Goal: Task Accomplishment & Management: Manage account settings

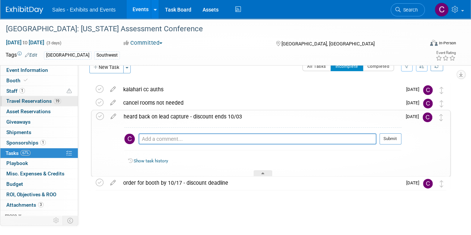
click at [18, 102] on span "Travel Reservations 19" at bounding box center [33, 101] width 55 height 6
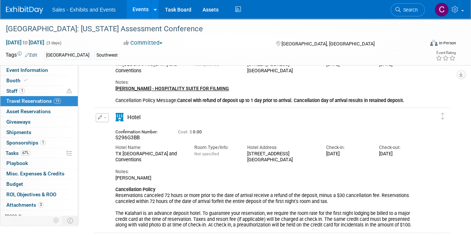
scroll to position [212, 0]
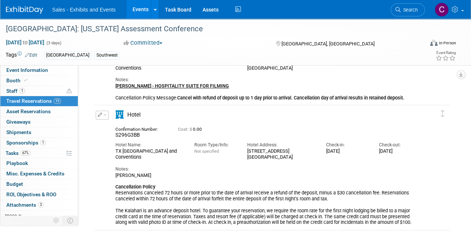
click at [105, 116] on button "button" at bounding box center [102, 115] width 13 height 9
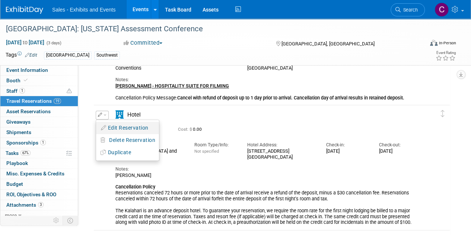
click at [120, 123] on button "Edit Reservation" at bounding box center [127, 128] width 63 height 11
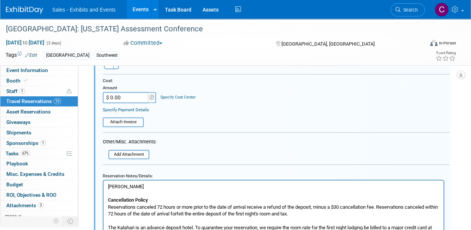
scroll to position [462, 0]
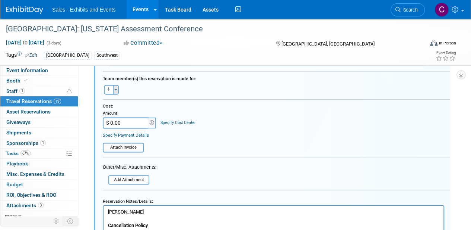
click at [118, 89] on button "Toggle Dropdown" at bounding box center [116, 90] width 6 height 10
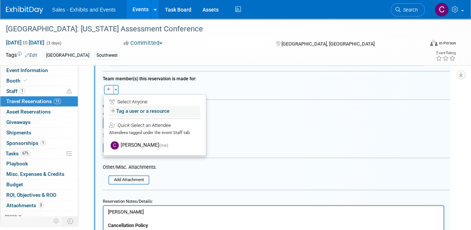
click at [128, 109] on label "Tag a user or a resource" at bounding box center [154, 110] width 91 height 11
select select
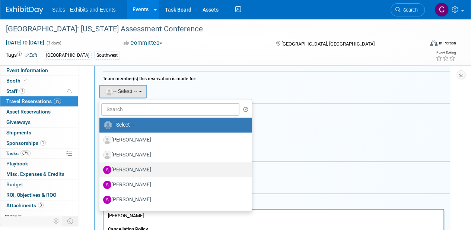
click at [141, 170] on label "Albert Martinez" at bounding box center [173, 170] width 141 height 12
click at [101, 170] on input "Albert Martinez" at bounding box center [98, 168] width 5 height 5
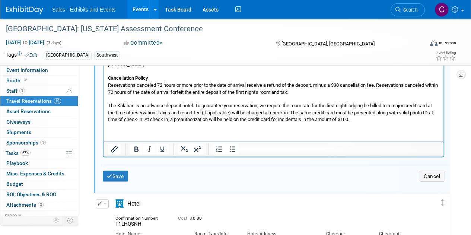
scroll to position [656, 0]
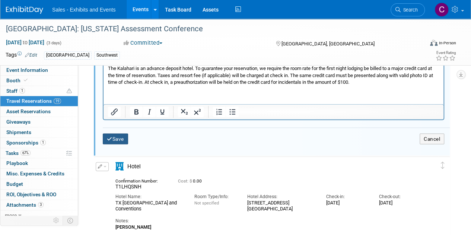
click at [110, 140] on button "Save" at bounding box center [115, 138] width 25 height 11
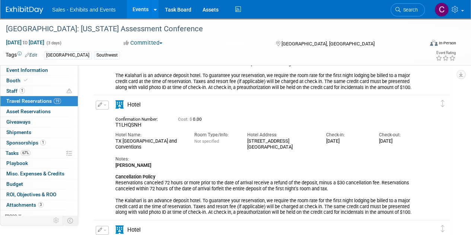
scroll to position [352, 0]
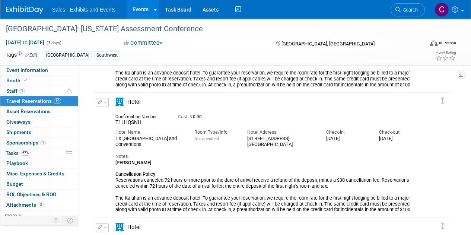
click at [105, 102] on span "button" at bounding box center [105, 102] width 3 height 1
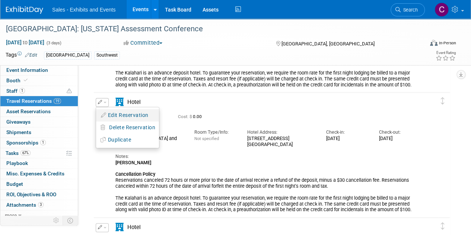
click at [114, 117] on button "Edit Reservation" at bounding box center [127, 115] width 63 height 11
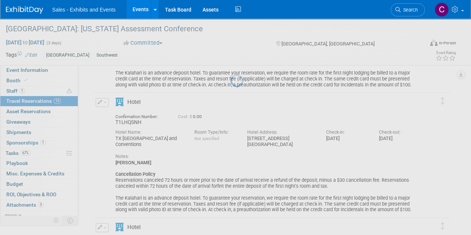
select select "0cf62f0e-aedb-4f81-95fc-c4fa035c299e"
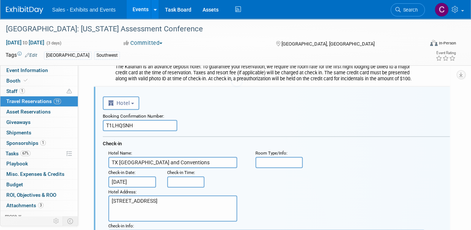
scroll to position [0, 0]
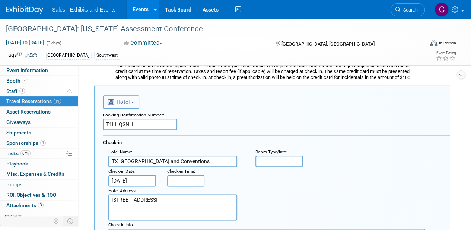
click at [122, 101] on span "Hotel" at bounding box center [119, 102] width 22 height 6
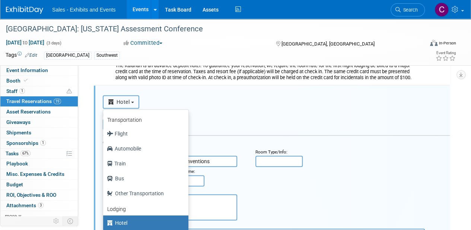
click at [122, 101] on span "Hotel" at bounding box center [119, 102] width 22 height 6
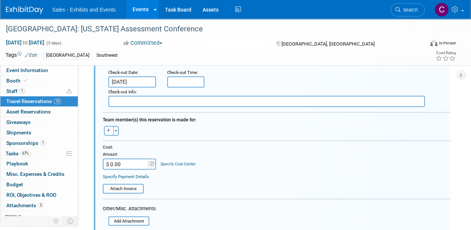
scroll to position [580, 0]
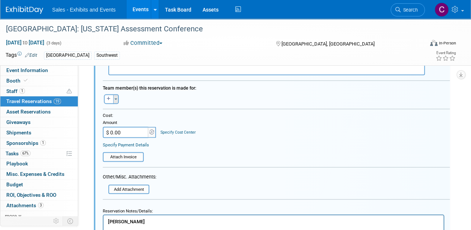
click at [117, 97] on button "Toggle Dropdown" at bounding box center [116, 99] width 6 height 10
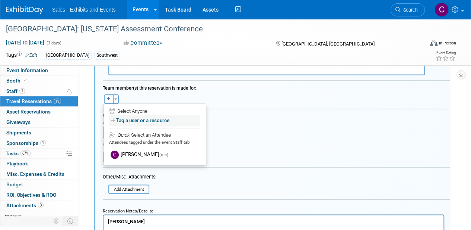
click at [139, 123] on label "Tag a user or a resource" at bounding box center [154, 120] width 91 height 11
select select
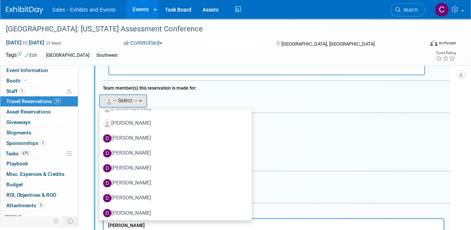
scroll to position [1037, 0]
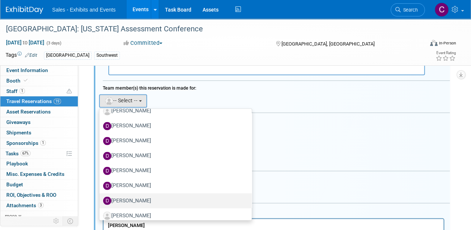
click at [133, 197] on label "[PERSON_NAME]" at bounding box center [173, 200] width 141 height 12
click at [101, 197] on input "[PERSON_NAME]" at bounding box center [98, 199] width 5 height 5
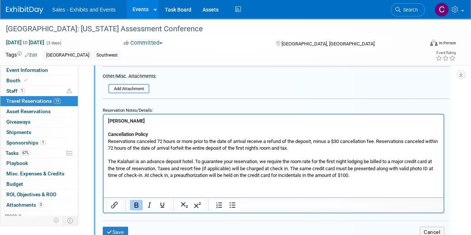
scroll to position [771, 0]
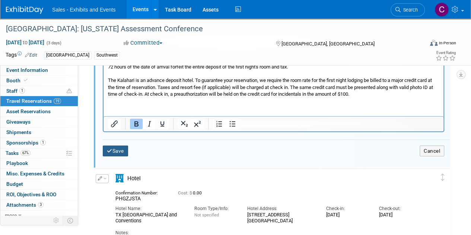
click at [118, 148] on button "Save" at bounding box center [115, 151] width 25 height 11
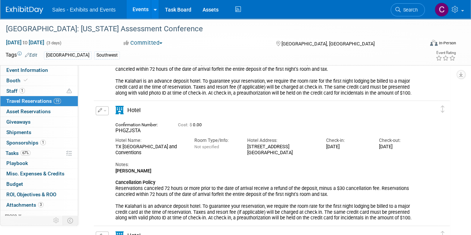
scroll to position [477, 0]
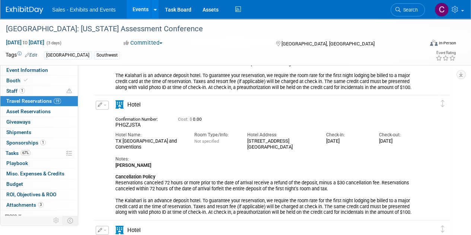
click at [105, 104] on span "button" at bounding box center [105, 104] width 3 height 1
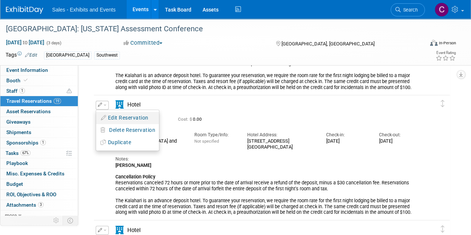
click at [114, 114] on button "Edit Reservation" at bounding box center [127, 118] width 63 height 11
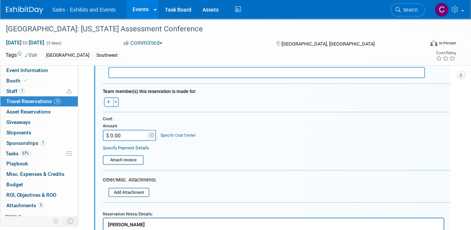
scroll to position [708, 0]
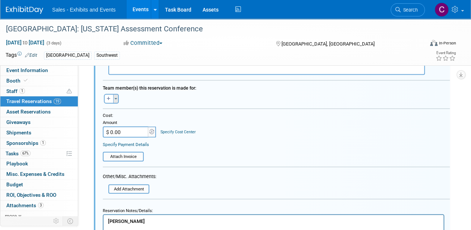
click at [116, 98] on span "button" at bounding box center [115, 98] width 3 height 1
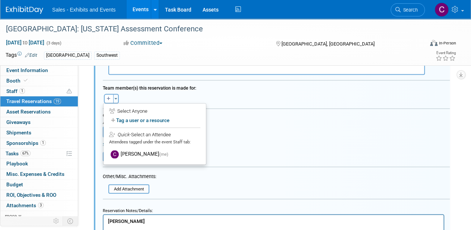
click at [136, 111] on div "Select Anyone" at bounding box center [154, 111] width 91 height 7
click at [121, 111] on div "Select Anyone" at bounding box center [154, 111] width 91 height 7
click at [141, 119] on label "Tag a user or a resource" at bounding box center [154, 120] width 91 height 11
select select
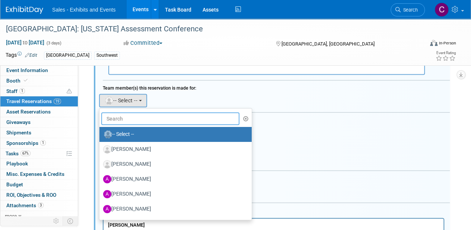
click at [137, 117] on input "text" at bounding box center [170, 118] width 138 height 13
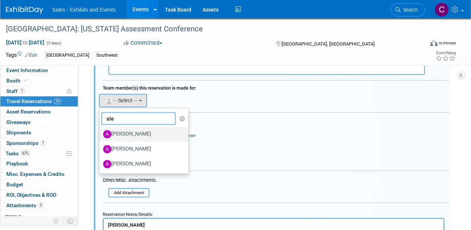
type input "ale"
click at [133, 134] on label "[PERSON_NAME]" at bounding box center [142, 134] width 78 height 12
click at [101, 134] on input "[PERSON_NAME]" at bounding box center [98, 133] width 5 height 5
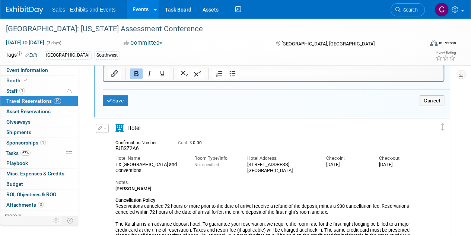
scroll to position [962, 0]
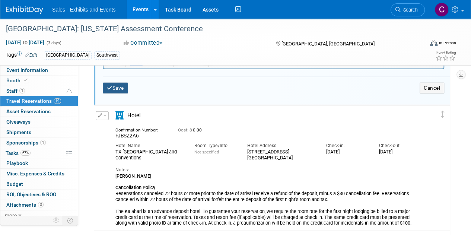
click at [112, 86] on icon "submit" at bounding box center [110, 88] width 6 height 5
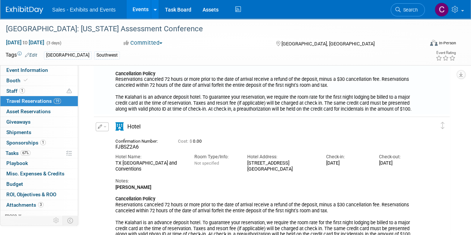
scroll to position [622, 0]
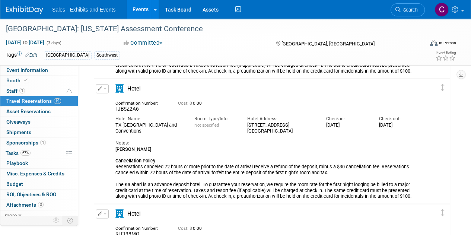
click at [106, 88] on span "button" at bounding box center [105, 88] width 3 height 1
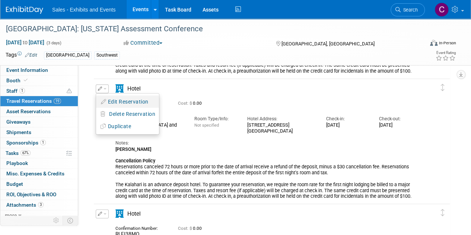
click at [117, 102] on button "Edit Reservation" at bounding box center [127, 101] width 63 height 11
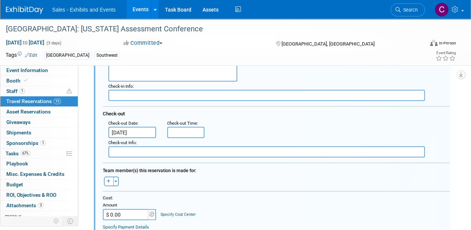
scroll to position [827, 0]
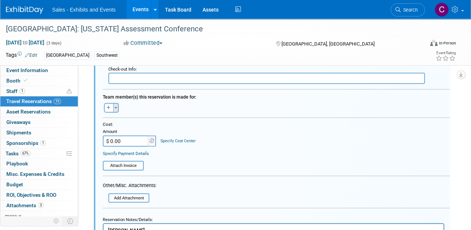
click at [116, 108] on span "button" at bounding box center [115, 107] width 3 height 1
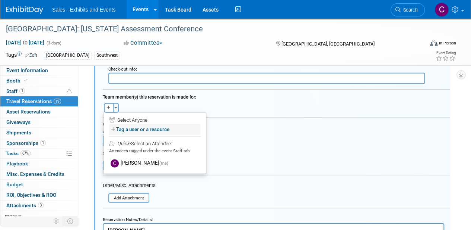
click at [133, 128] on label "Tag a user or a resource" at bounding box center [154, 129] width 91 height 11
select select
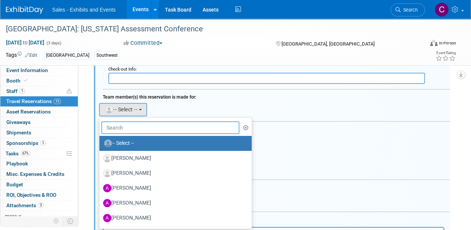
click at [133, 129] on input "text" at bounding box center [170, 127] width 138 height 13
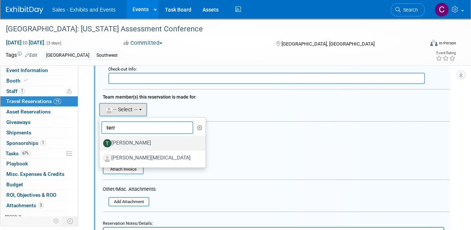
type input "terr"
click at [133, 142] on label "[PERSON_NAME]" at bounding box center [150, 143] width 95 height 12
click at [101, 142] on input "[PERSON_NAME]" at bounding box center [98, 142] width 5 height 5
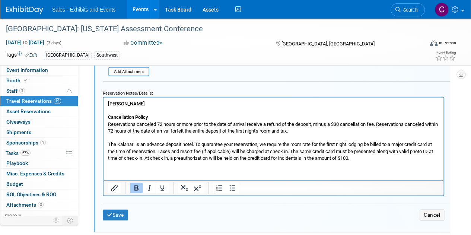
scroll to position [975, 0]
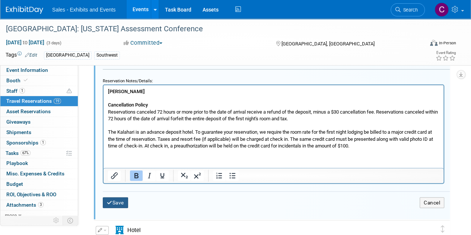
click at [117, 197] on button "Save" at bounding box center [115, 202] width 25 height 11
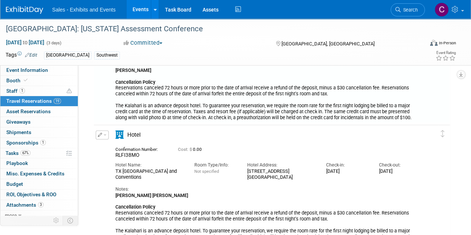
scroll to position [730, 0]
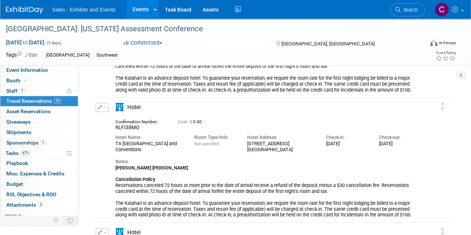
click at [104, 107] on span "button" at bounding box center [105, 107] width 3 height 1
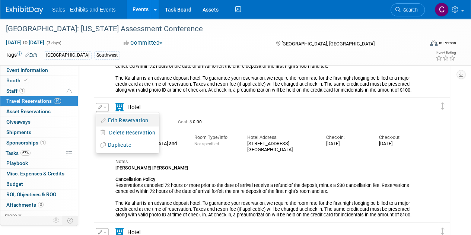
click at [118, 119] on button "Edit Reservation" at bounding box center [127, 120] width 63 height 11
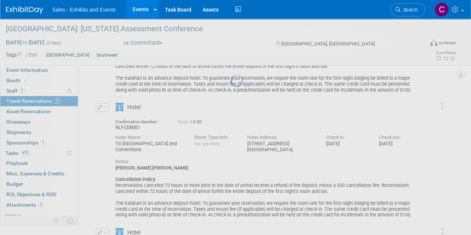
select select "0cf62f0e-aedb-4f81-95fc-c4fa035c299e"
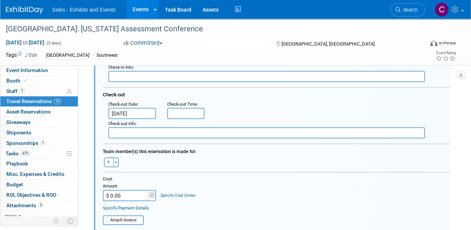
scroll to position [929, 0]
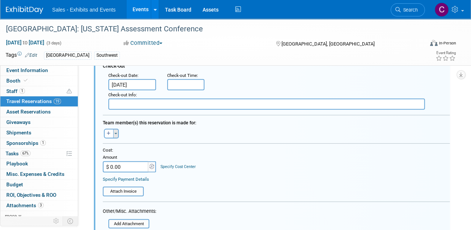
click at [118, 132] on button "Toggle Dropdown" at bounding box center [116, 134] width 6 height 10
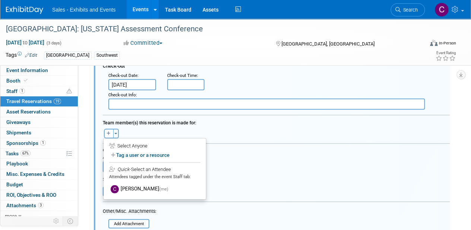
click at [133, 142] on div "Select Anyone" at bounding box center [154, 145] width 91 height 7
click at [137, 152] on label "Tag a user or a resource" at bounding box center [154, 154] width 91 height 11
select select
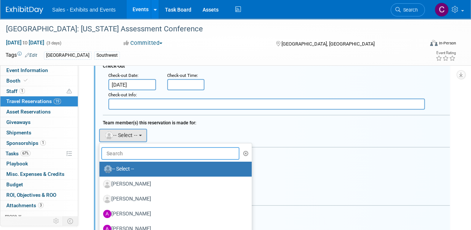
click at [122, 155] on input "text" at bounding box center [170, 153] width 138 height 13
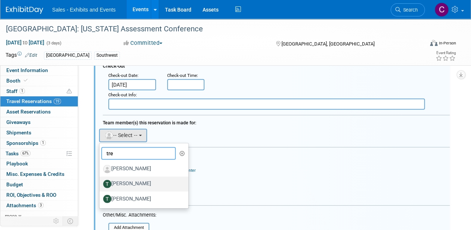
type input "tre"
click at [129, 181] on label "[PERSON_NAME]" at bounding box center [142, 184] width 78 height 12
click at [101, 181] on input "[PERSON_NAME]" at bounding box center [98, 182] width 5 height 5
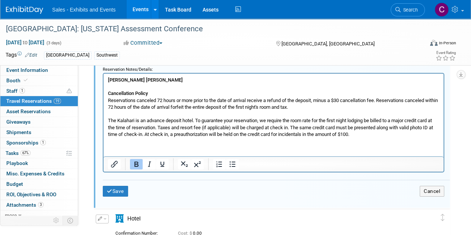
scroll to position [1127, 0]
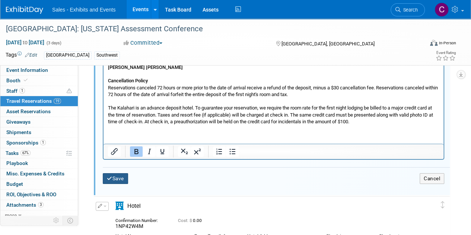
click at [120, 181] on button "Save" at bounding box center [115, 178] width 25 height 11
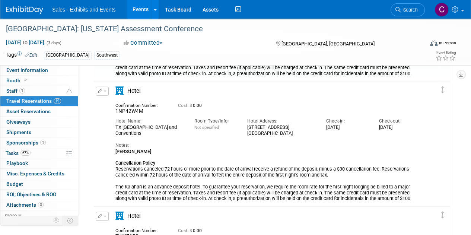
scroll to position [877, 0]
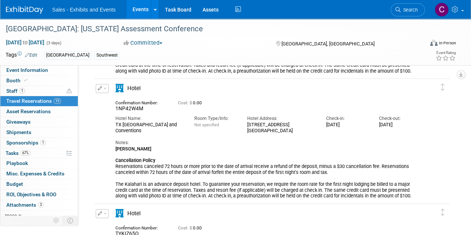
click at [105, 88] on span "button" at bounding box center [105, 88] width 3 height 1
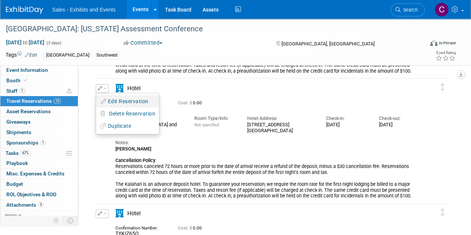
click at [125, 102] on button "Edit Reservation" at bounding box center [127, 101] width 63 height 11
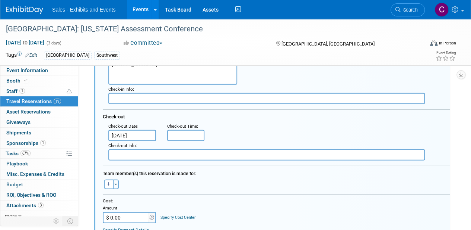
scroll to position [1019, 0]
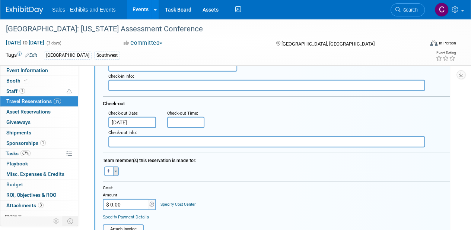
click at [118, 170] on button "Toggle Dropdown" at bounding box center [116, 171] width 6 height 10
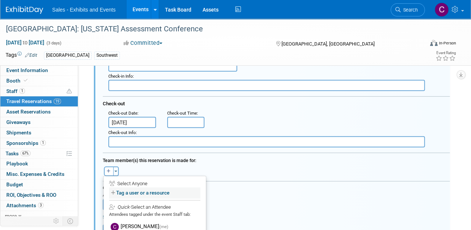
click at [128, 190] on label "Tag a user or a resource" at bounding box center [154, 192] width 91 height 11
select select
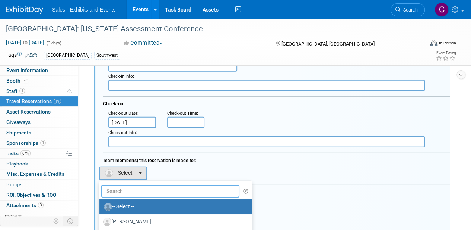
click at [125, 189] on input "text" at bounding box center [170, 190] width 138 height 13
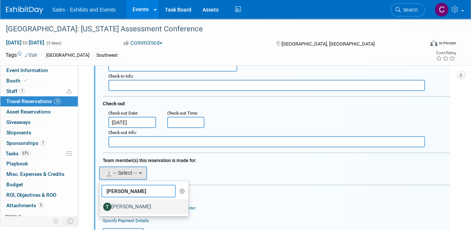
type input "tracie"
click at [137, 201] on label "[PERSON_NAME]" at bounding box center [142, 206] width 78 height 12
click at [101, 203] on input "[PERSON_NAME]" at bounding box center [98, 205] width 5 height 5
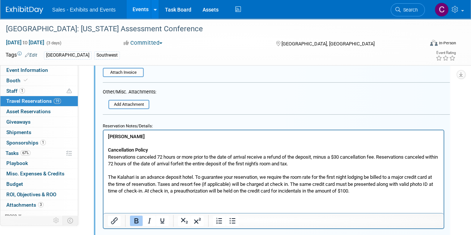
scroll to position [1261, 0]
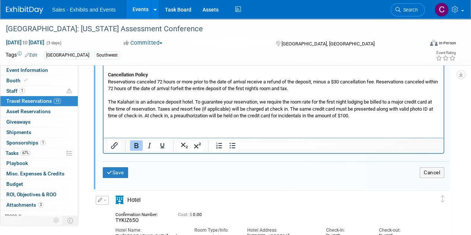
click at [110, 177] on div "Save Cancel" at bounding box center [276, 172] width 347 height 22
click at [110, 174] on button "Save" at bounding box center [115, 172] width 25 height 11
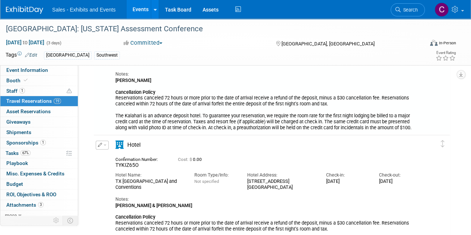
scroll to position [1000, 0]
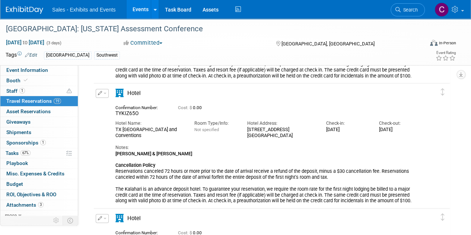
click at [105, 95] on button "button" at bounding box center [102, 93] width 13 height 9
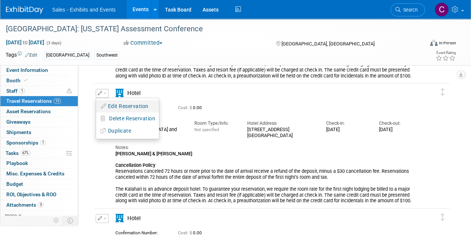
click at [123, 108] on button "Edit Reservation" at bounding box center [127, 106] width 63 height 11
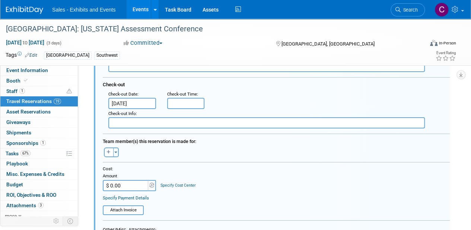
scroll to position [1169, 0]
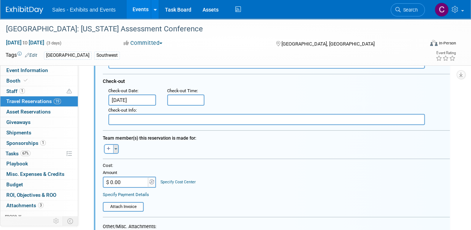
click at [115, 148] on span "button" at bounding box center [115, 148] width 3 height 1
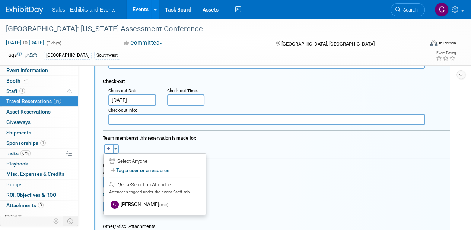
click at [125, 163] on div "Select Anyone" at bounding box center [154, 161] width 91 height 7
click at [126, 168] on label "Tag a user or a resource" at bounding box center [154, 170] width 91 height 11
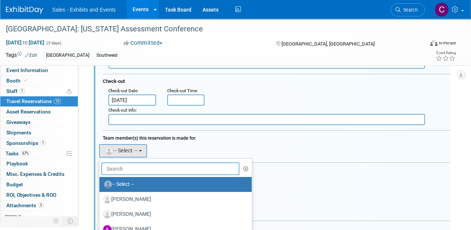
click at [126, 167] on input "text" at bounding box center [170, 168] width 138 height 13
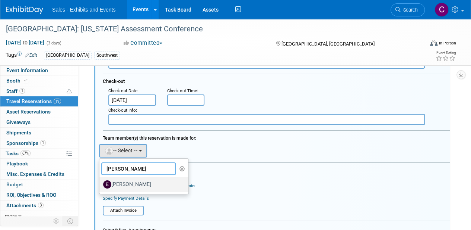
type input "edna"
click at [138, 180] on label "[PERSON_NAME]" at bounding box center [142, 184] width 78 height 12
click at [101, 181] on input "[PERSON_NAME]" at bounding box center [98, 183] width 5 height 5
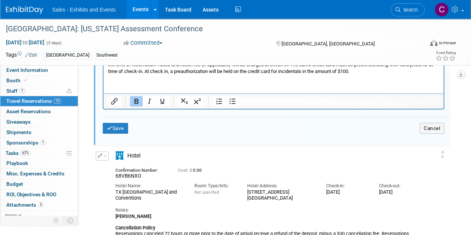
scroll to position [1446, 0]
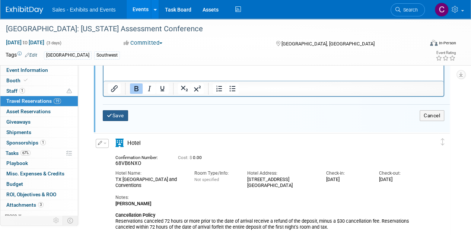
click at [116, 114] on button "Save" at bounding box center [115, 115] width 25 height 11
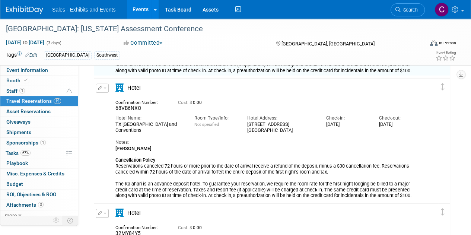
scroll to position [1139, 0]
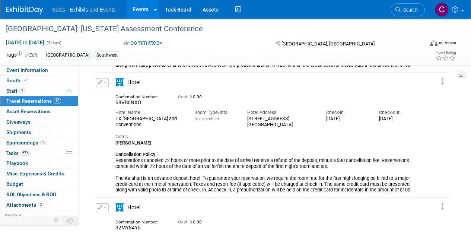
click at [107, 80] on button "button" at bounding box center [102, 82] width 13 height 9
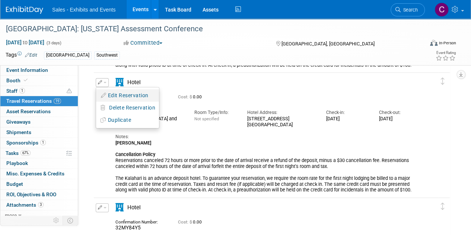
click at [130, 97] on button "Edit Reservation" at bounding box center [127, 95] width 63 height 11
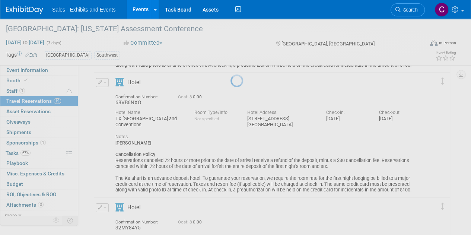
select select "0cf62f0e-aedb-4f81-95fc-c4fa035c299e"
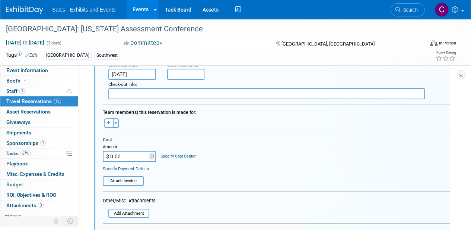
scroll to position [1345, 0]
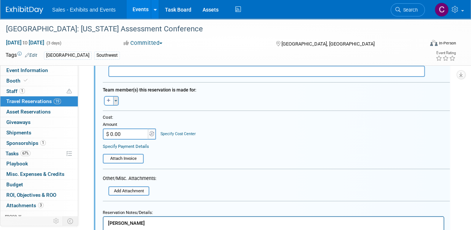
click at [117, 99] on button "Toggle Dropdown" at bounding box center [116, 101] width 6 height 10
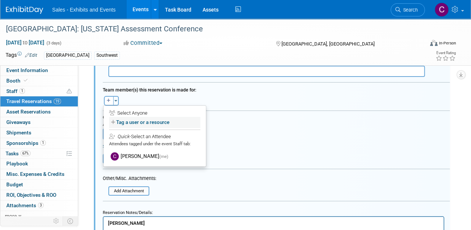
click at [130, 119] on label "Tag a user or a resource" at bounding box center [154, 122] width 91 height 11
select select
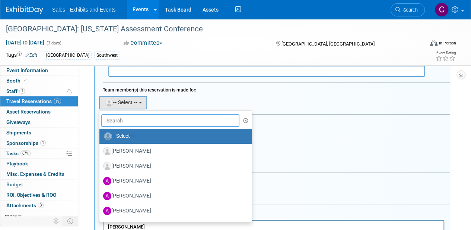
click at [130, 119] on input "text" at bounding box center [170, 120] width 138 height 13
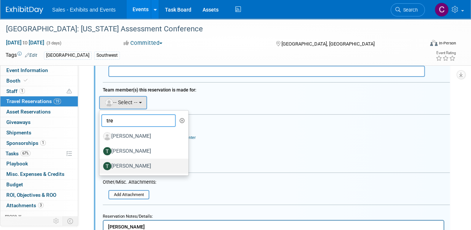
type input "tre"
click at [141, 163] on label "[PERSON_NAME]" at bounding box center [142, 166] width 78 height 12
click at [101, 163] on input "[PERSON_NAME]" at bounding box center [98, 164] width 5 height 5
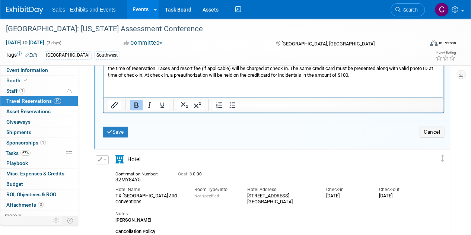
scroll to position [1579, 0]
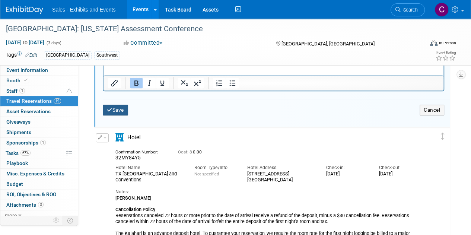
click at [121, 109] on button "Save" at bounding box center [115, 110] width 25 height 11
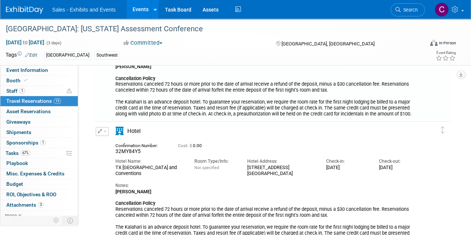
scroll to position [1275, 0]
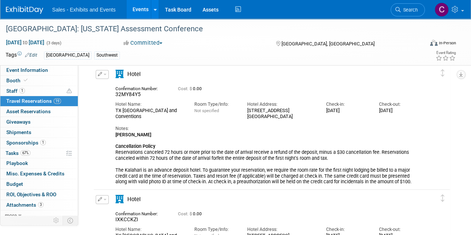
click at [105, 75] on button "button" at bounding box center [102, 74] width 13 height 9
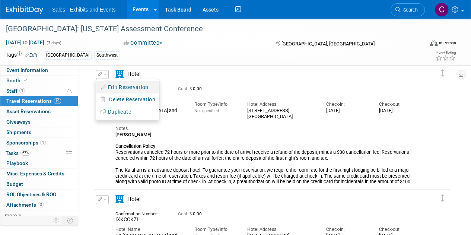
click at [125, 91] on button "Edit Reservation" at bounding box center [127, 87] width 63 height 11
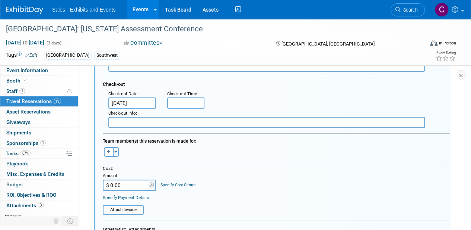
scroll to position [1467, 0]
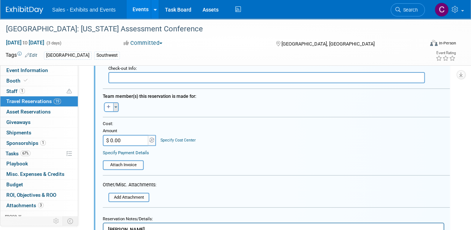
click at [115, 106] on span "button" at bounding box center [115, 106] width 3 height 1
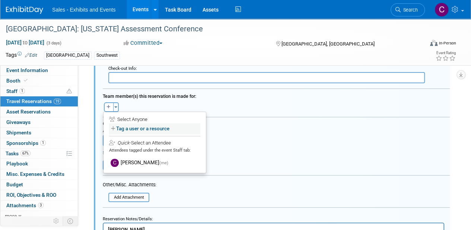
click at [129, 128] on label "Tag a user or a resource" at bounding box center [154, 128] width 91 height 11
select select
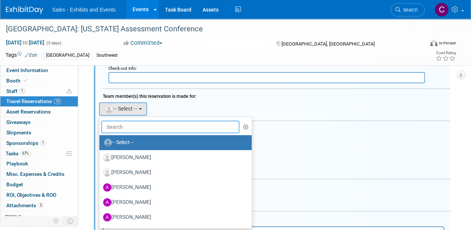
click at [123, 124] on input "text" at bounding box center [170, 126] width 138 height 13
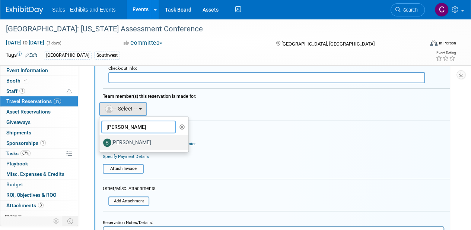
type input "shaw"
click at [124, 138] on label "[PERSON_NAME]" at bounding box center [142, 142] width 78 height 12
click at [101, 139] on input "[PERSON_NAME]" at bounding box center [98, 141] width 5 height 5
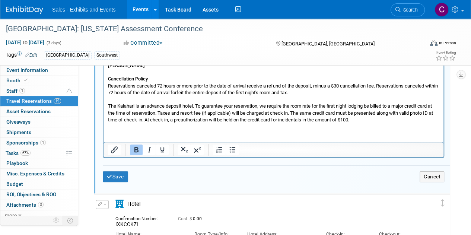
scroll to position [1659, 0]
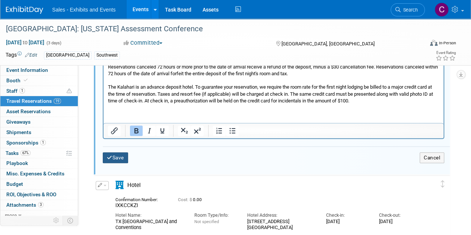
click at [116, 156] on button "Save" at bounding box center [115, 157] width 25 height 11
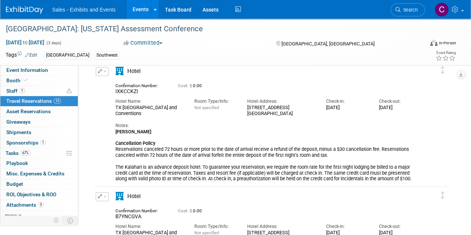
scroll to position [1373, 0]
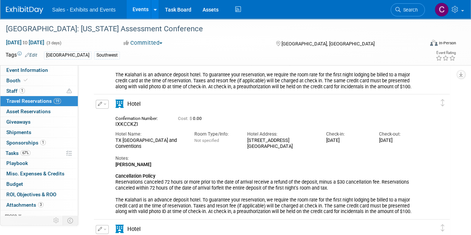
click at [106, 102] on button "button" at bounding box center [102, 104] width 13 height 9
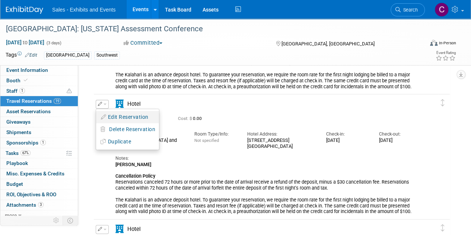
click at [122, 116] on button "Edit Reservation" at bounding box center [127, 117] width 63 height 11
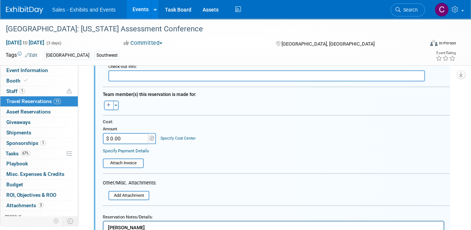
scroll to position [1590, 0]
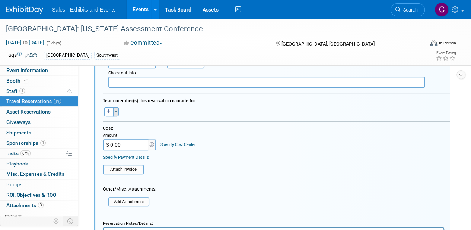
click at [116, 113] on button "Toggle Dropdown" at bounding box center [116, 112] width 6 height 10
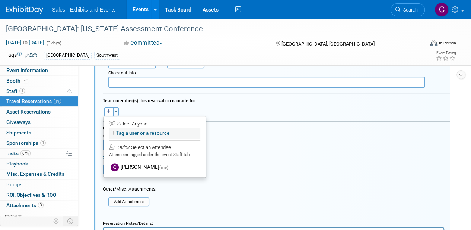
click at [132, 132] on label "Tag a user or a resource" at bounding box center [154, 132] width 91 height 11
select select
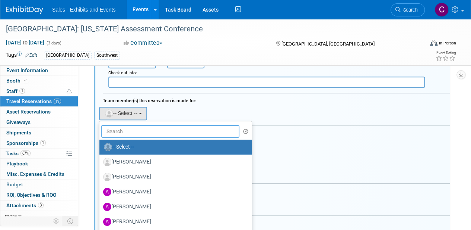
click at [132, 132] on input "text" at bounding box center [170, 131] width 138 height 13
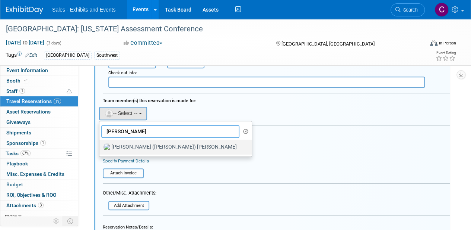
type input "jean"
click at [140, 142] on label "[PERSON_NAME] ([PERSON_NAME]) [PERSON_NAME]" at bounding box center [173, 147] width 141 height 12
click at [101, 143] on input "[PERSON_NAME] ([PERSON_NAME]) [PERSON_NAME]" at bounding box center [98, 145] width 5 height 5
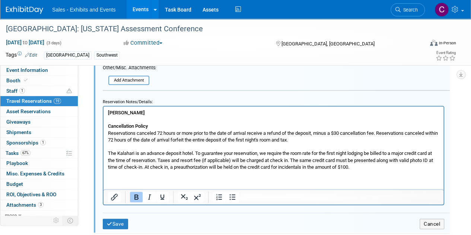
scroll to position [1763, 0]
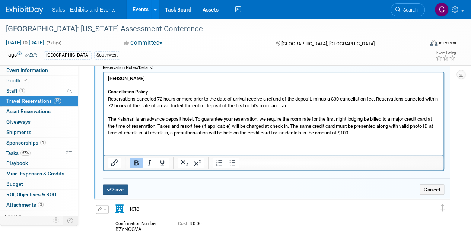
click at [114, 184] on button "Save" at bounding box center [115, 189] width 25 height 11
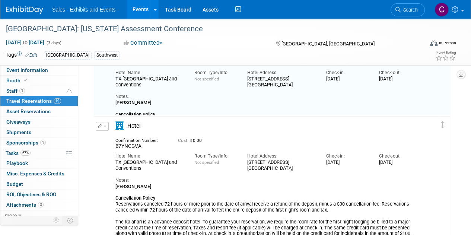
scroll to position [1506, 0]
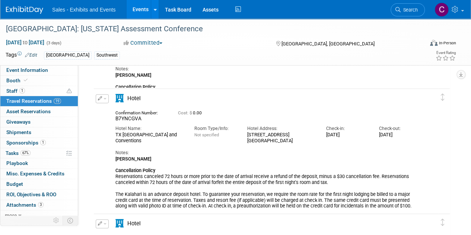
click at [104, 99] on span "button" at bounding box center [105, 98] width 3 height 1
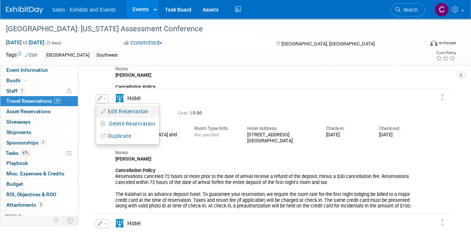
click at [125, 110] on button "Edit Reservation" at bounding box center [127, 111] width 63 height 11
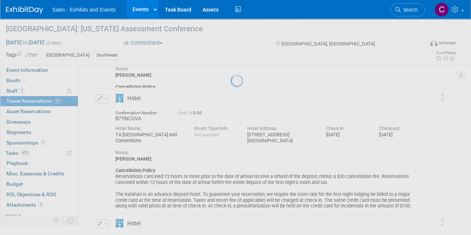
select select "0cf62f0e-aedb-4f81-95fc-c4fa035c299e"
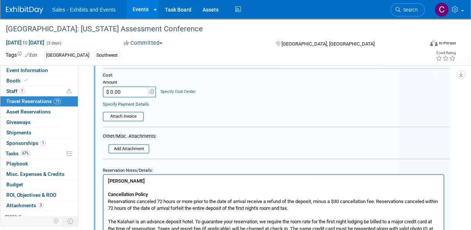
scroll to position [1720, 0]
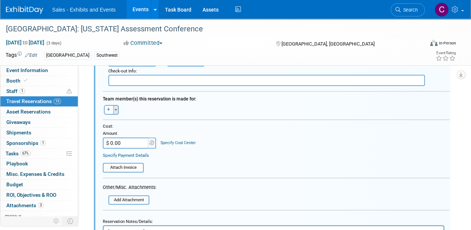
click at [115, 109] on span "button" at bounding box center [115, 109] width 3 height 1
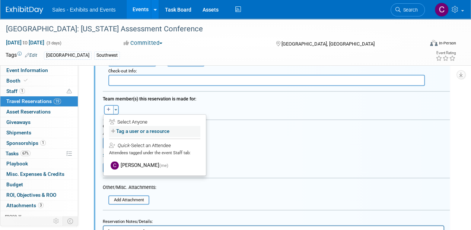
click at [136, 127] on label "Tag a user or a resource" at bounding box center [154, 131] width 91 height 11
select select
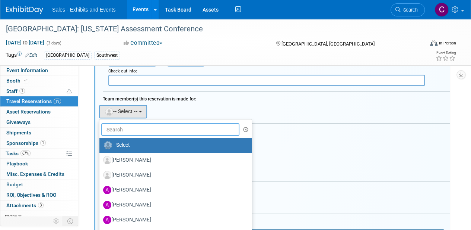
click at [136, 127] on input "text" at bounding box center [170, 129] width 138 height 13
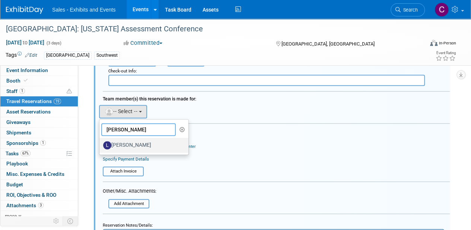
type input "lewis"
click at [149, 139] on label "[PERSON_NAME]" at bounding box center [142, 145] width 78 height 12
click at [101, 142] on input "[PERSON_NAME]" at bounding box center [98, 144] width 5 height 5
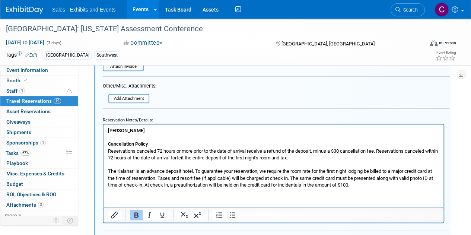
scroll to position [1947, 0]
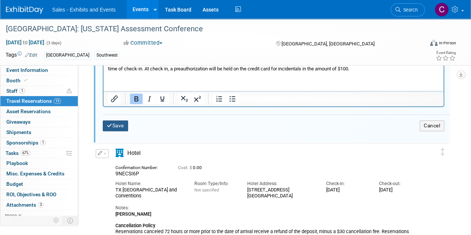
click at [114, 126] on button "Save" at bounding box center [115, 125] width 25 height 11
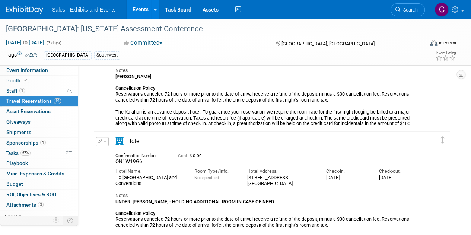
scroll to position [1648, 0]
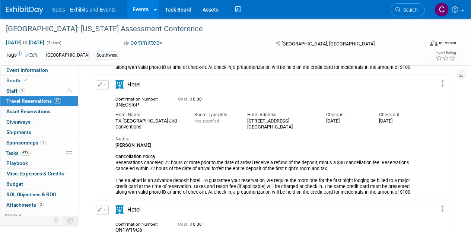
click at [105, 84] on span "button" at bounding box center [105, 84] width 3 height 1
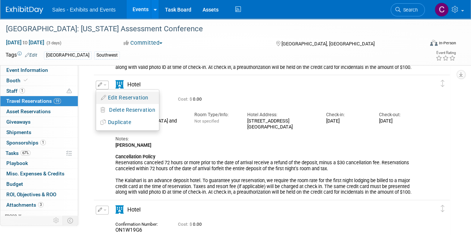
click at [118, 101] on button "Edit Reservation" at bounding box center [127, 97] width 63 height 11
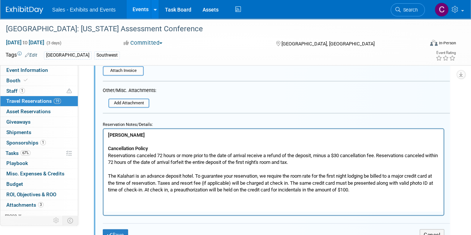
scroll to position [1942, 0]
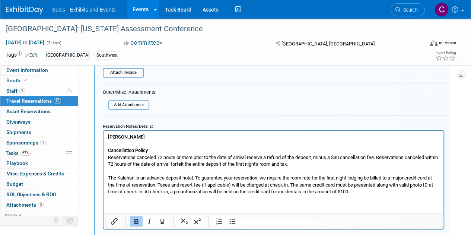
click at [107, 136] on html "ELDA GARCIA Cancellation Policy Reservations canceled 72 hours or more prior to…" at bounding box center [274, 163] width 340 height 64
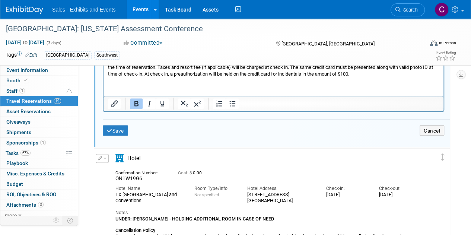
scroll to position [2091, 0]
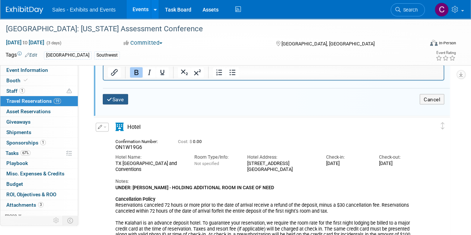
click at [123, 94] on button "Save" at bounding box center [115, 99] width 25 height 11
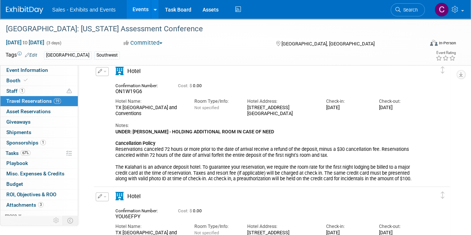
scroll to position [1852, 0]
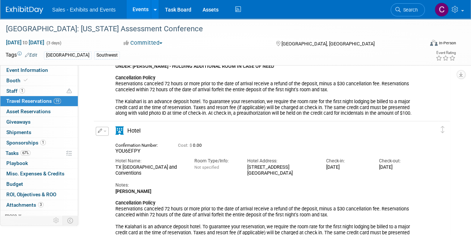
click at [103, 132] on button "button" at bounding box center [102, 131] width 13 height 9
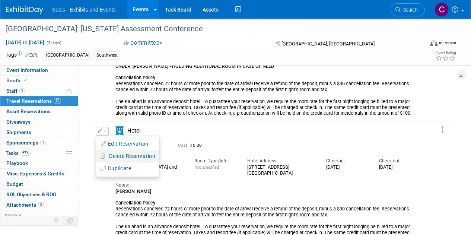
click at [123, 150] on li "Delete Reservation" at bounding box center [127, 156] width 63 height 12
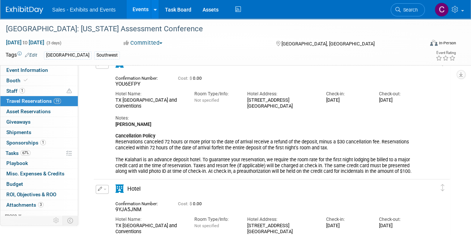
scroll to position [1881, 0]
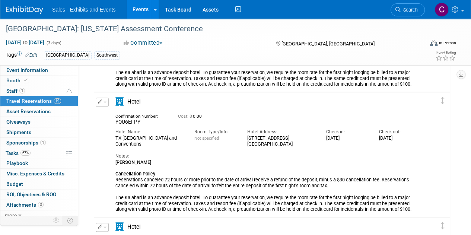
click at [102, 101] on button "button" at bounding box center [102, 102] width 13 height 9
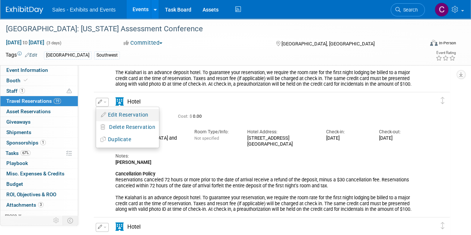
click at [117, 113] on button "Edit Reservation" at bounding box center [127, 115] width 63 height 11
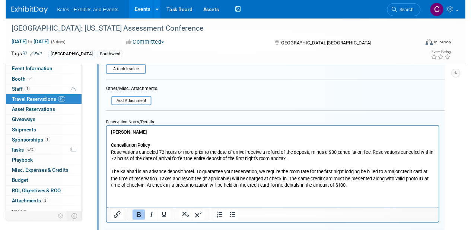
scroll to position [2090, 0]
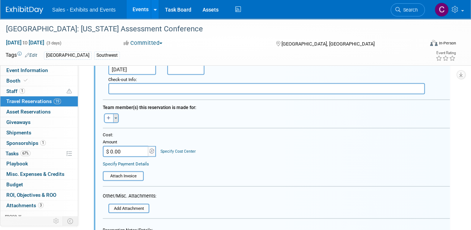
click at [117, 114] on button "Toggle Dropdown" at bounding box center [116, 118] width 6 height 10
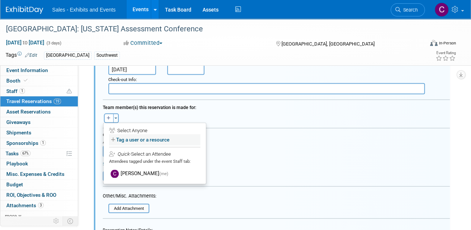
click at [133, 143] on label "Tag a user or a resource" at bounding box center [154, 139] width 91 height 11
select select
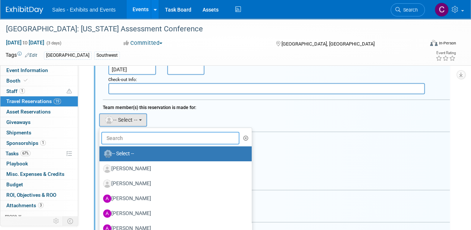
click at [132, 137] on input "text" at bounding box center [170, 137] width 138 height 13
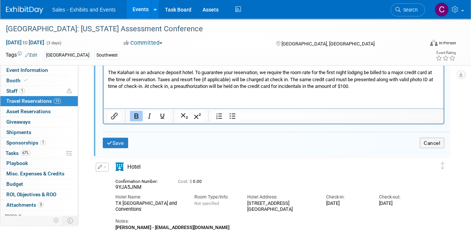
scroll to position [2320, 0]
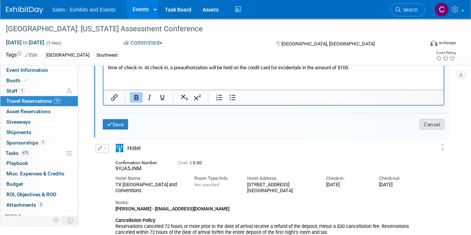
type input "andrew"
click at [433, 127] on button "Cancel" at bounding box center [432, 124] width 25 height 11
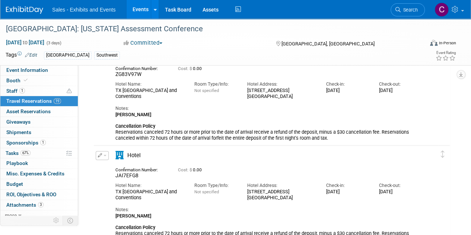
scroll to position [2135, 0]
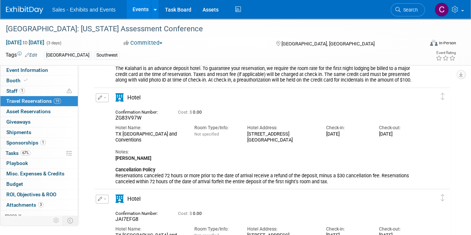
click at [107, 97] on button "button" at bounding box center [102, 98] width 13 height 9
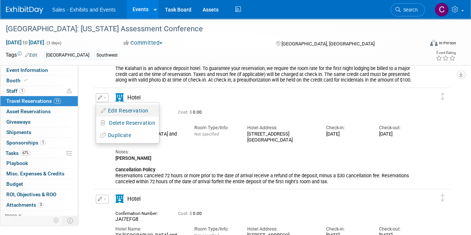
click at [119, 115] on button "Edit Reservation" at bounding box center [127, 110] width 63 height 11
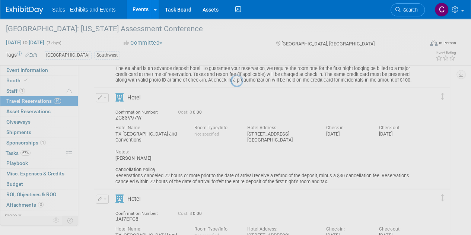
select select "0cf62f0e-aedb-4f81-95fc-c4fa035c299e"
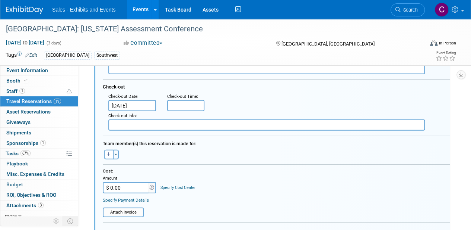
scroll to position [2367, 0]
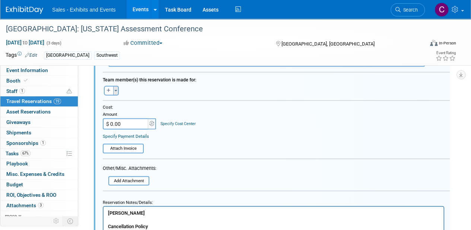
click at [118, 89] on button "Toggle Dropdown" at bounding box center [116, 91] width 6 height 10
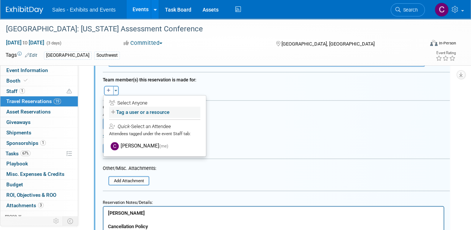
click at [127, 111] on label "Tag a user or a resource" at bounding box center [154, 112] width 91 height 11
select select
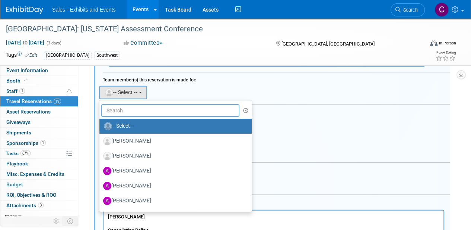
click at [127, 111] on input "text" at bounding box center [170, 110] width 138 height 13
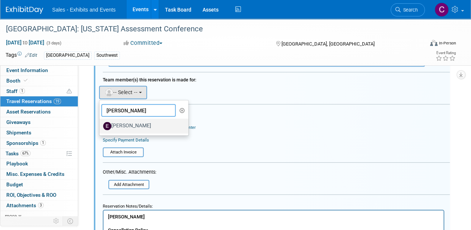
type input "edna"
click at [133, 127] on label "[PERSON_NAME]" at bounding box center [142, 126] width 78 height 12
click at [101, 127] on input "[PERSON_NAME]" at bounding box center [98, 125] width 5 height 5
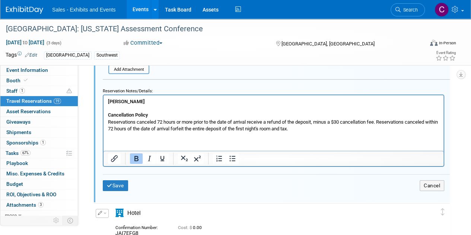
scroll to position [2529, 0]
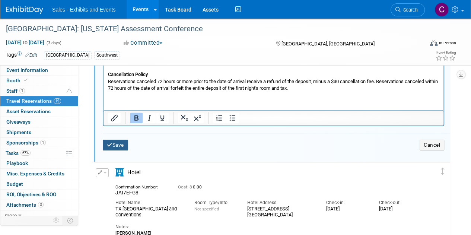
click at [112, 146] on icon "submit" at bounding box center [110, 145] width 6 height 5
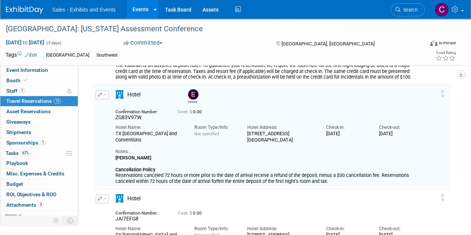
scroll to position [2207, 0]
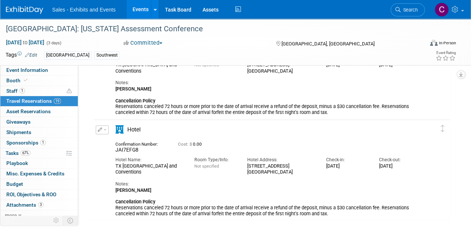
click at [107, 130] on button "button" at bounding box center [102, 130] width 13 height 9
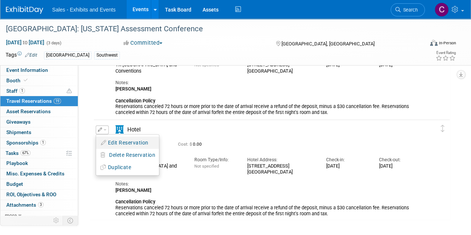
click at [137, 143] on button "Edit Reservation" at bounding box center [127, 142] width 63 height 11
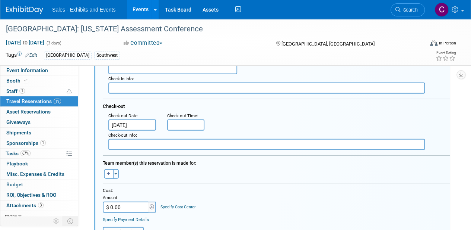
scroll to position [2433, 0]
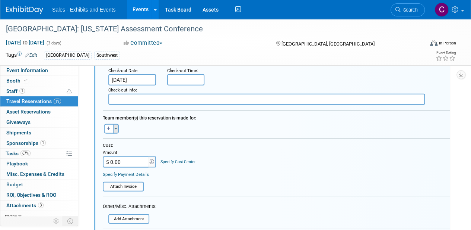
click at [118, 127] on button "Toggle Dropdown" at bounding box center [116, 129] width 6 height 10
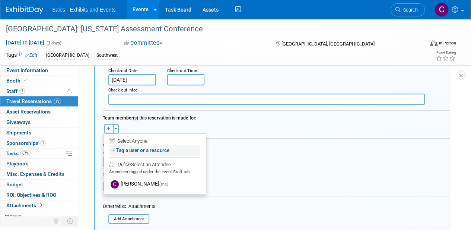
click at [135, 145] on label "Tag a user or a resource" at bounding box center [154, 150] width 91 height 11
select select
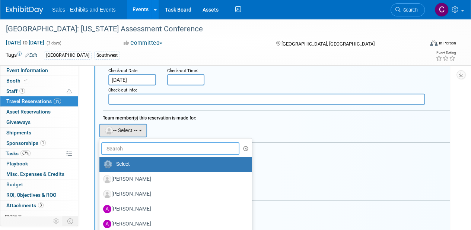
click at [135, 145] on input "text" at bounding box center [170, 148] width 138 height 13
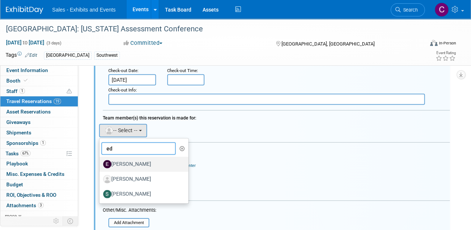
type input "ed"
click at [130, 163] on label "[PERSON_NAME]" at bounding box center [142, 164] width 78 height 12
click at [101, 163] on input "[PERSON_NAME]" at bounding box center [98, 163] width 5 height 5
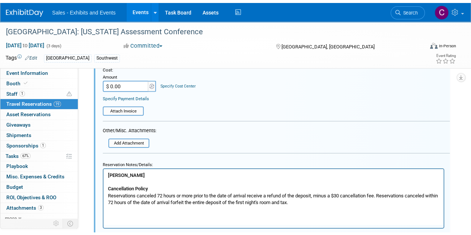
scroll to position [2542, 0]
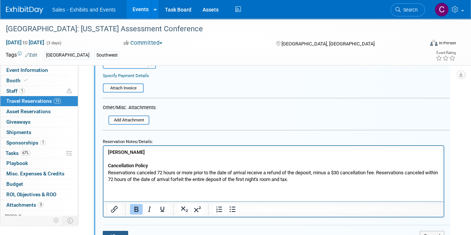
click at [109, 234] on icon "submit" at bounding box center [110, 236] width 6 height 5
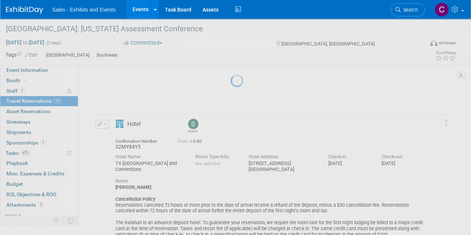
scroll to position [2210, 0]
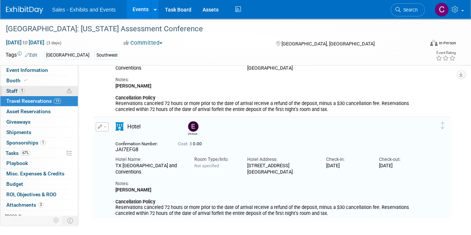
click at [13, 91] on span "Staff 1" at bounding box center [15, 91] width 19 height 6
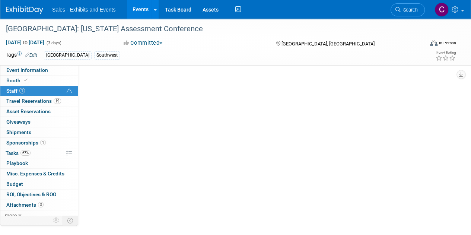
scroll to position [0, 0]
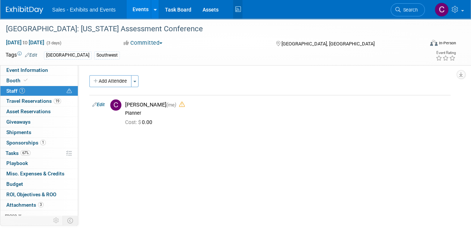
click at [238, 9] on icon at bounding box center [237, 10] width 9 height 12
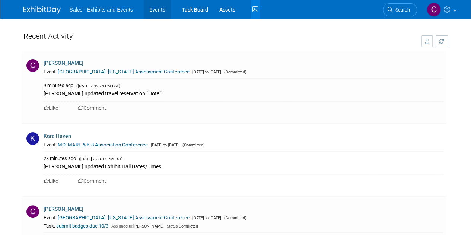
click at [162, 9] on link "Events" at bounding box center [157, 9] width 27 height 19
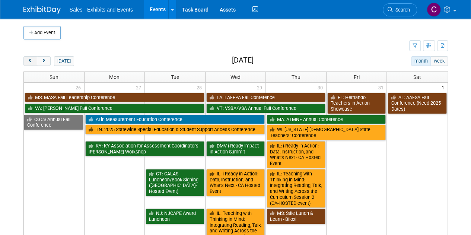
click at [34, 63] on button "prev" at bounding box center [30, 61] width 14 height 10
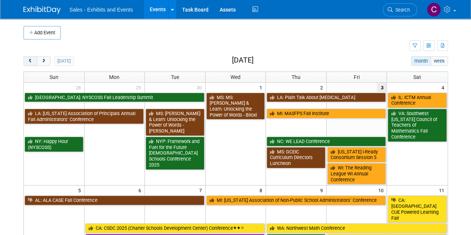
click at [34, 63] on button "prev" at bounding box center [30, 61] width 14 height 10
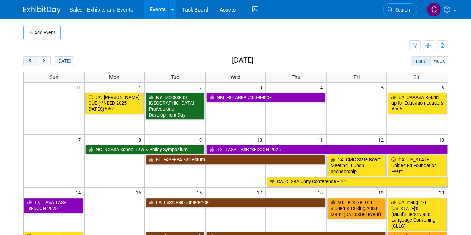
click at [34, 63] on button "prev" at bounding box center [30, 61] width 14 height 10
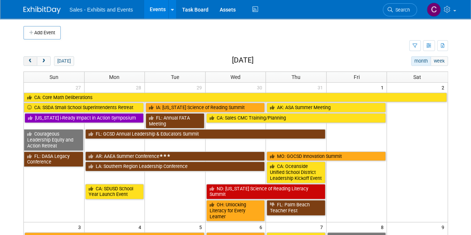
click at [34, 63] on button "prev" at bounding box center [30, 61] width 14 height 10
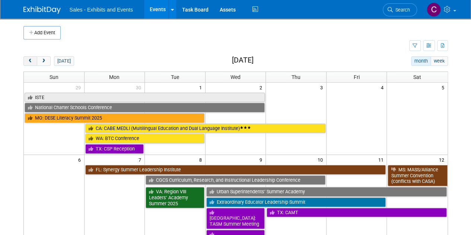
click at [34, 63] on button "prev" at bounding box center [30, 61] width 14 height 10
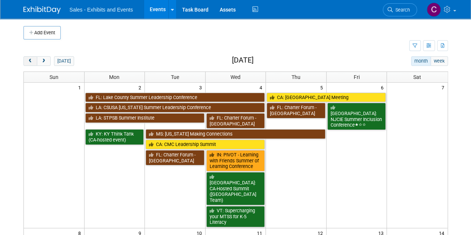
click at [34, 63] on button "prev" at bounding box center [30, 61] width 14 height 10
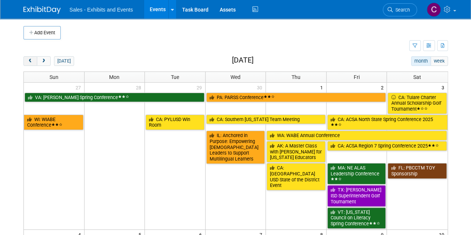
click at [34, 63] on button "prev" at bounding box center [30, 61] width 14 height 10
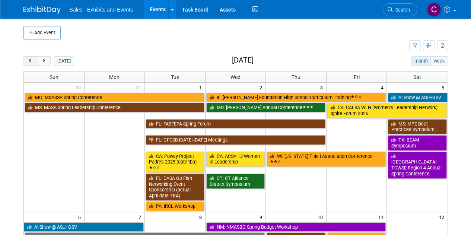
click at [34, 63] on button "prev" at bounding box center [30, 61] width 14 height 10
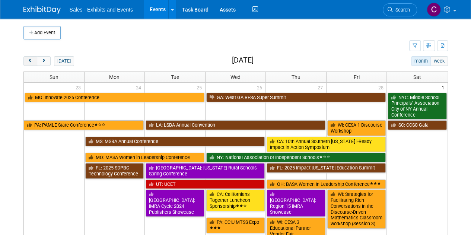
click at [34, 63] on button "prev" at bounding box center [30, 61] width 14 height 10
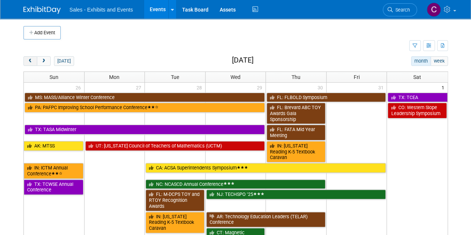
click at [34, 63] on button "prev" at bounding box center [30, 61] width 14 height 10
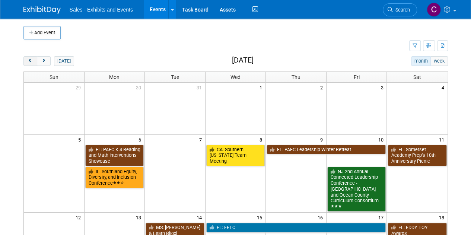
click at [34, 63] on button "prev" at bounding box center [30, 61] width 14 height 10
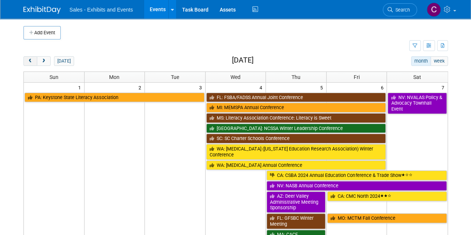
click at [34, 63] on button "prev" at bounding box center [30, 61] width 14 height 10
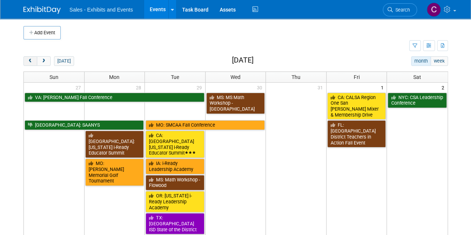
click at [34, 63] on button "prev" at bounding box center [30, 61] width 14 height 10
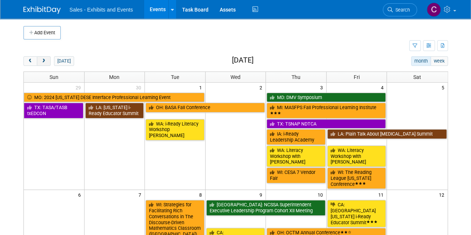
click at [47, 61] on button "next" at bounding box center [44, 61] width 14 height 10
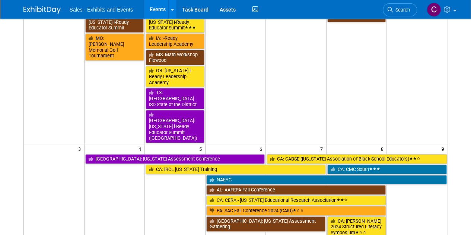
scroll to position [127, 0]
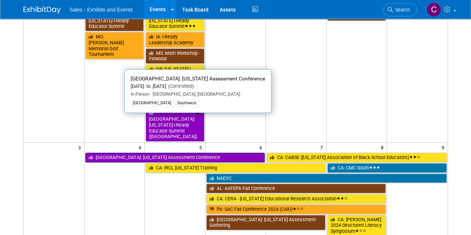
click at [123, 153] on link "[GEOGRAPHIC_DATA]: [US_STATE] Assessment Conference" at bounding box center [175, 158] width 180 height 10
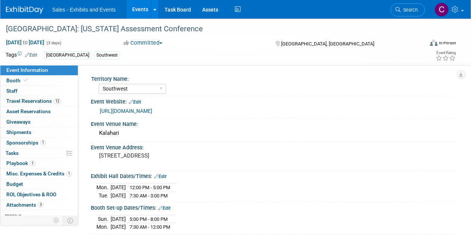
select select "Southwest"
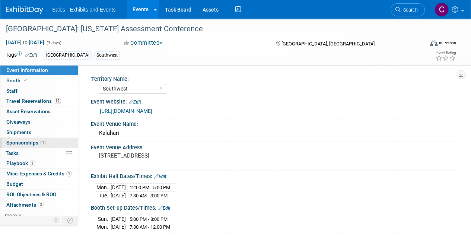
click at [59, 140] on link "1 Sponsorships 1" at bounding box center [39, 143] width 78 height 10
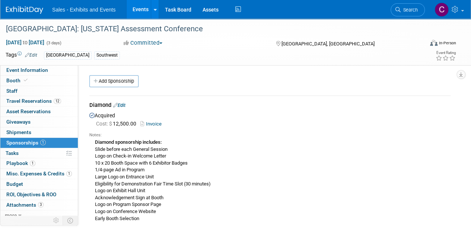
click at [145, 14] on link "Events" at bounding box center [140, 9] width 27 height 19
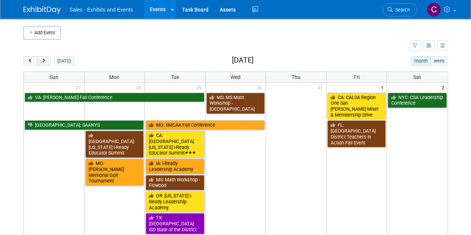
click at [45, 62] on span "next" at bounding box center [44, 61] width 6 height 5
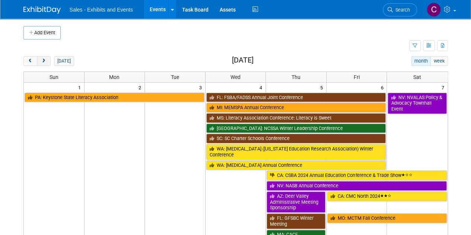
click at [45, 62] on span "next" at bounding box center [44, 61] width 6 height 5
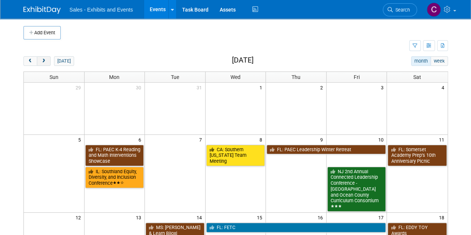
click at [45, 62] on span "next" at bounding box center [44, 61] width 6 height 5
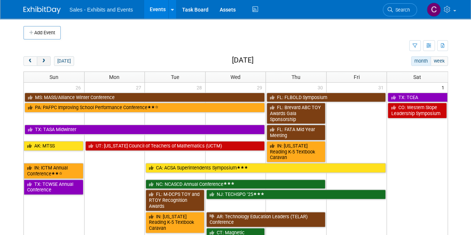
click at [45, 62] on span "next" at bounding box center [44, 61] width 6 height 5
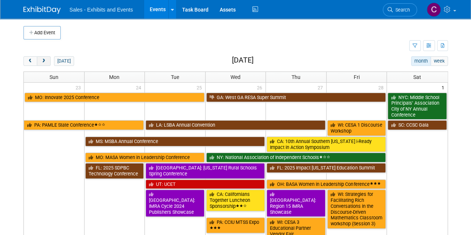
click at [45, 62] on span "next" at bounding box center [44, 61] width 6 height 5
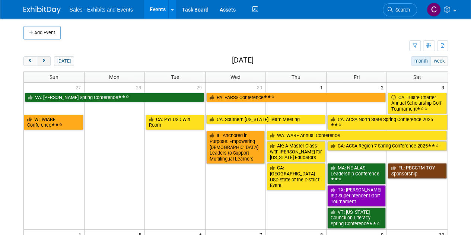
click at [45, 62] on span "next" at bounding box center [44, 61] width 6 height 5
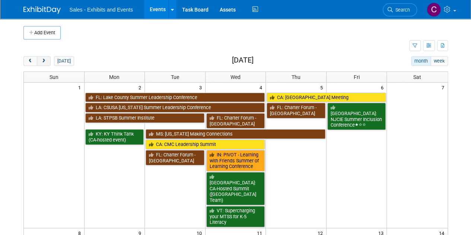
click at [45, 62] on span "next" at bounding box center [44, 61] width 6 height 5
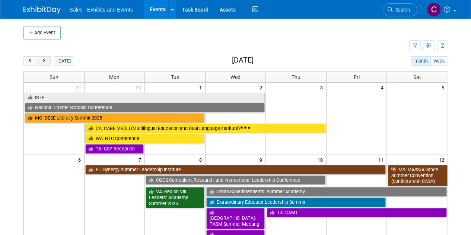
click at [45, 62] on span "next" at bounding box center [44, 61] width 6 height 5
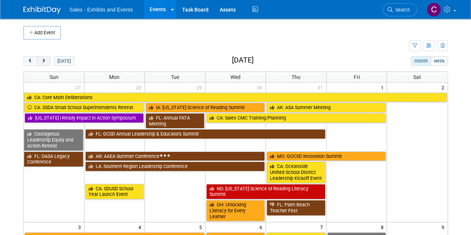
click at [45, 62] on span "next" at bounding box center [44, 61] width 6 height 5
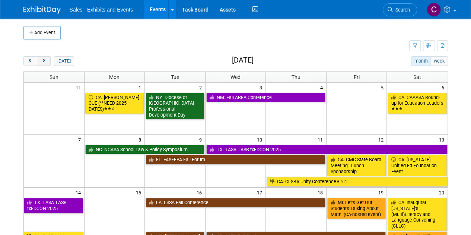
click at [45, 62] on span "next" at bounding box center [44, 61] width 6 height 5
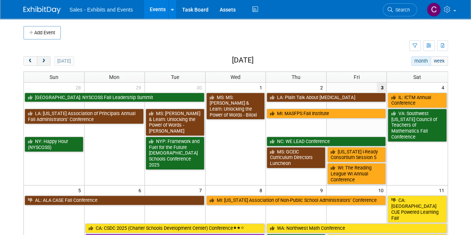
click at [45, 62] on span "next" at bounding box center [44, 61] width 6 height 5
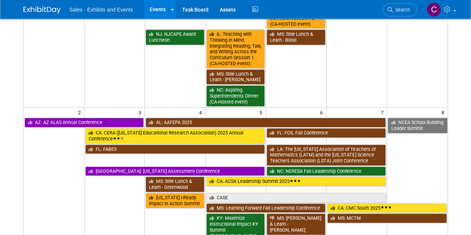
scroll to position [181, 0]
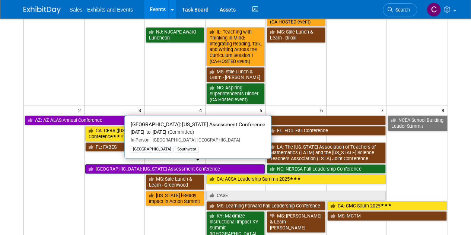
click at [118, 167] on link "[GEOGRAPHIC_DATA]: [US_STATE] Assessment Conference" at bounding box center [175, 169] width 180 height 10
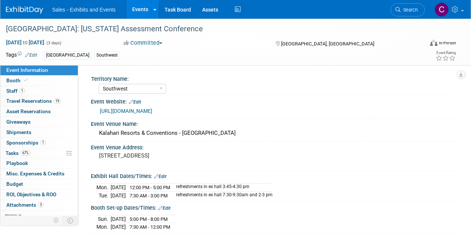
select select "Southwest"
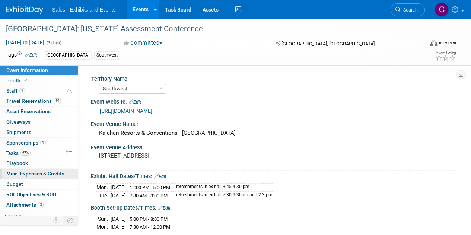
click at [26, 171] on span "Misc. Expenses & Credits 0" at bounding box center [35, 174] width 58 height 6
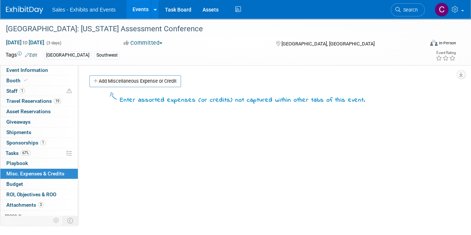
click at [109, 82] on link "Add Miscellaneous Expense or Credit" at bounding box center [135, 81] width 92 height 12
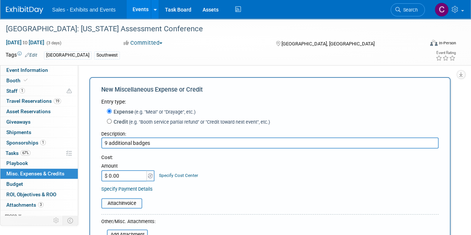
type input "9 additional badges"
click at [125, 176] on input "$ 0.00" at bounding box center [124, 175] width 47 height 11
type input "$ 1,715.00"
click at [112, 201] on input "file" at bounding box center [97, 203] width 89 height 9
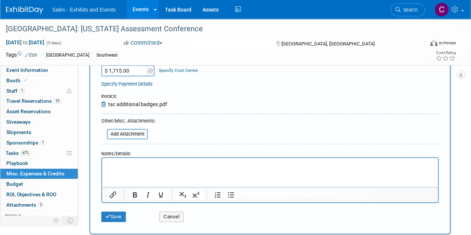
scroll to position [106, 0]
click at [118, 218] on button "Save" at bounding box center [113, 216] width 25 height 10
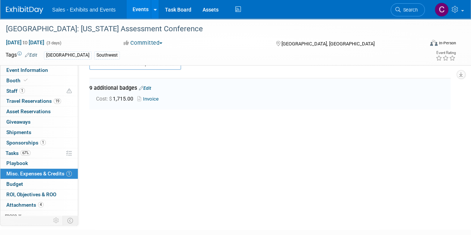
scroll to position [16, 0]
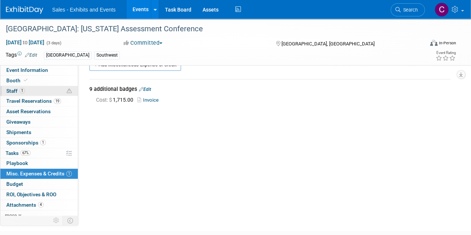
click at [13, 92] on span "Staff 1" at bounding box center [15, 91] width 19 height 6
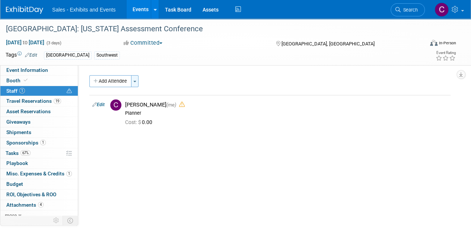
click at [136, 81] on span "button" at bounding box center [134, 81] width 3 height 1
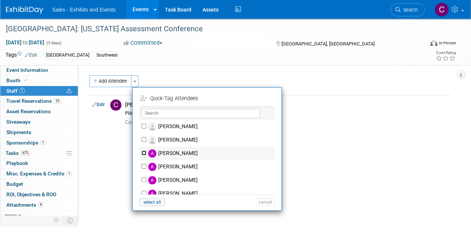
click at [145, 153] on input "Albert Martinez" at bounding box center [144, 153] width 5 height 5
checkbox input "true"
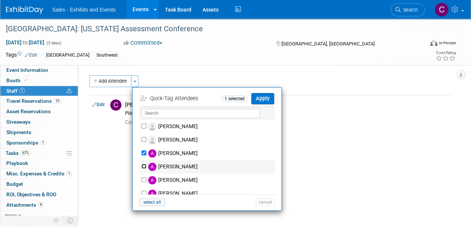
click at [145, 166] on input "Ale Gonzalez" at bounding box center [144, 166] width 5 height 5
checkbox input "true"
click at [275, 190] on div "Adam Howard Albert Martinez" at bounding box center [207, 157] width 136 height 75
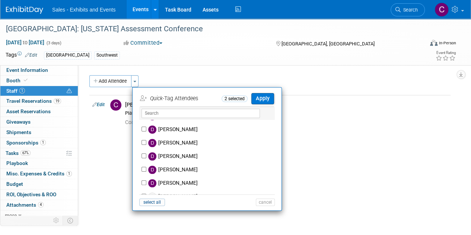
scroll to position [924, 0]
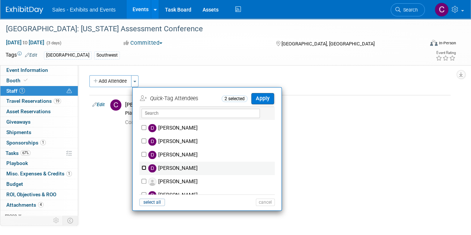
click at [142, 168] on input "[PERSON_NAME]" at bounding box center [144, 167] width 5 height 5
checkbox input "true"
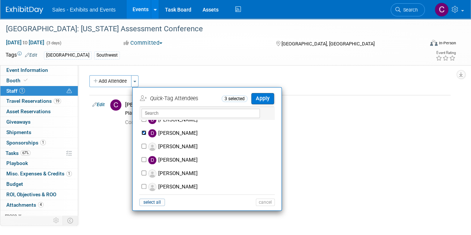
scroll to position [969, 0]
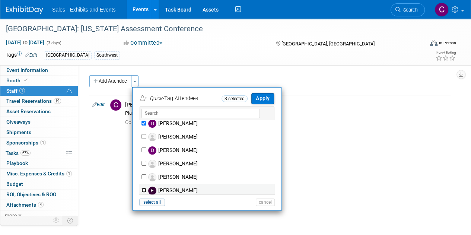
click at [142, 189] on input "[PERSON_NAME]" at bounding box center [144, 190] width 5 height 5
checkbox input "true"
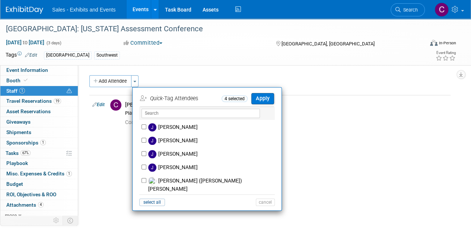
scroll to position [1401, 0]
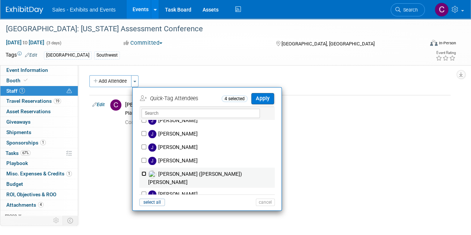
click at [144, 174] on input "[PERSON_NAME] ([PERSON_NAME]) [PERSON_NAME]" at bounding box center [144, 173] width 5 height 5
checkbox input "true"
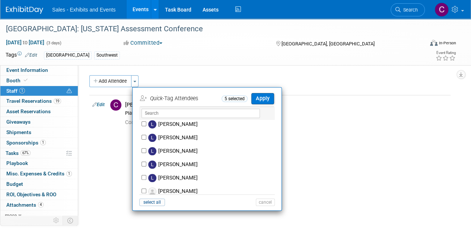
scroll to position [2444, 0]
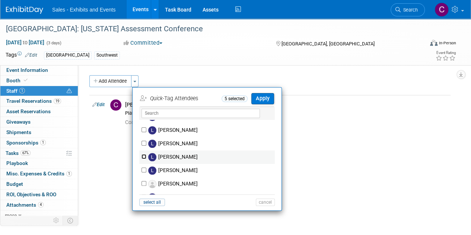
click at [144, 154] on input "[PERSON_NAME]" at bounding box center [144, 156] width 5 height 5
checkbox input "true"
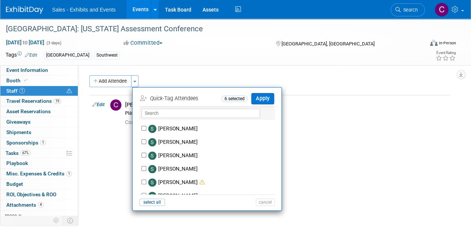
scroll to position [3547, 0]
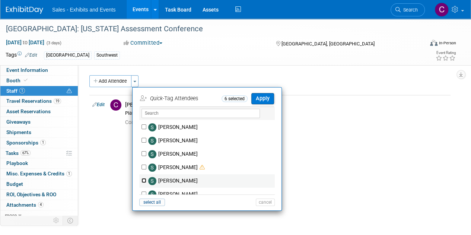
click at [145, 178] on input "[PERSON_NAME]" at bounding box center [144, 180] width 5 height 5
checkbox input "true"
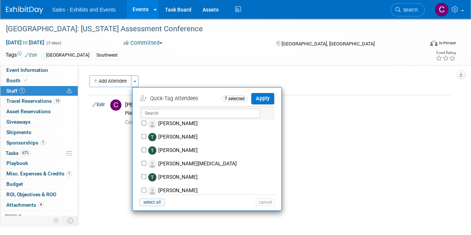
scroll to position [3756, 0]
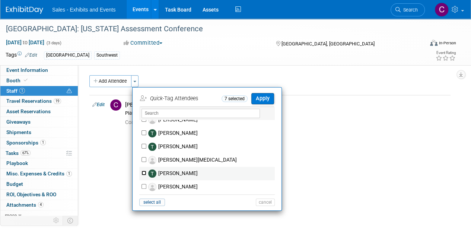
click at [144, 171] on input "Terri Ballesteros" at bounding box center [144, 173] width 5 height 5
checkbox input "true"
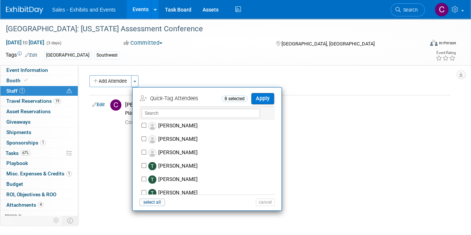
scroll to position [3845, 0]
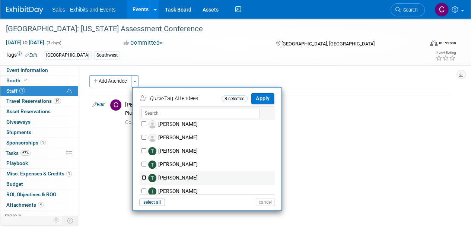
click at [145, 175] on input "Tracie Sullivan" at bounding box center [144, 177] width 5 height 5
checkbox input "true"
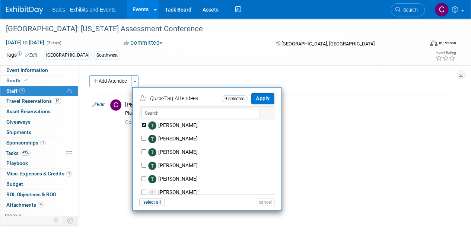
scroll to position [3905, 0]
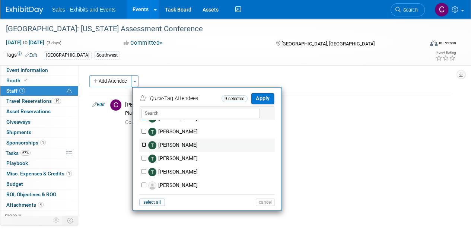
click at [145, 142] on input "Trenda Treviño-Sims" at bounding box center [144, 144] width 5 height 5
checkbox input "true"
click at [143, 156] on input "Treyton Stender" at bounding box center [144, 158] width 5 height 5
checkbox input "true"
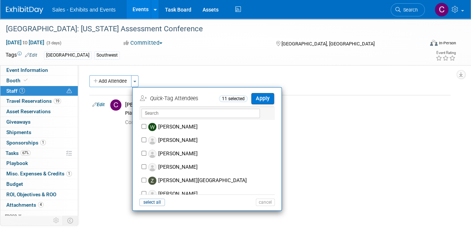
scroll to position [4059, 0]
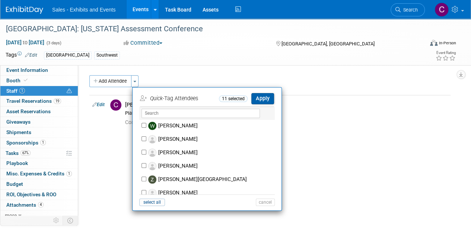
click at [264, 99] on button "Apply" at bounding box center [263, 98] width 23 height 11
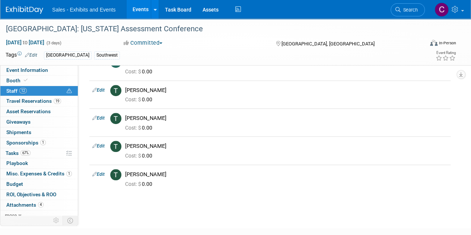
scroll to position [0, 0]
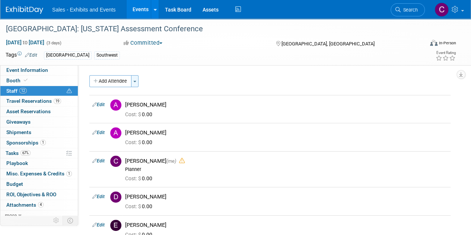
click at [134, 82] on span "button" at bounding box center [134, 81] width 3 height 1
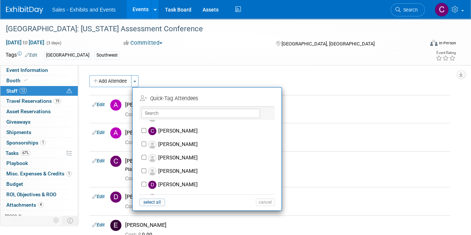
scroll to position [778, 0]
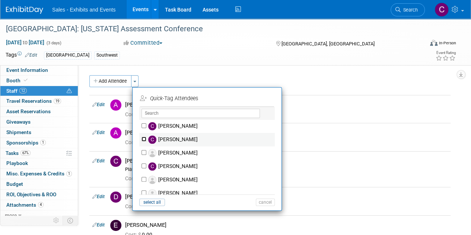
click at [142, 137] on input "[PERSON_NAME]" at bounding box center [144, 139] width 5 height 5
checkbox input "true"
click at [268, 99] on button "Apply" at bounding box center [263, 98] width 23 height 11
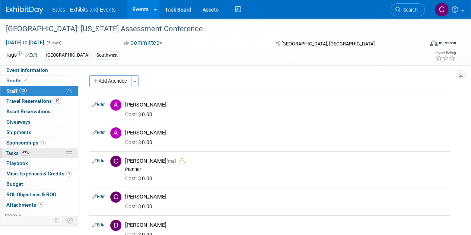
click at [12, 154] on span "Tasks 67%" at bounding box center [18, 153] width 25 height 6
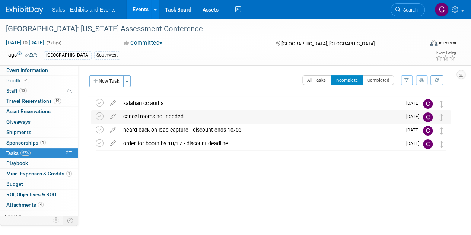
click at [143, 119] on div "cancel rooms not needed" at bounding box center [261, 116] width 282 height 13
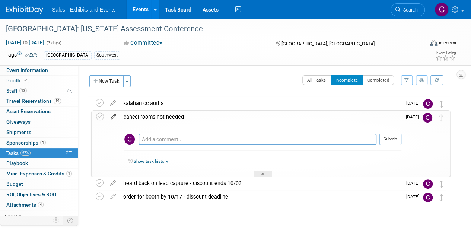
click at [113, 115] on icon at bounding box center [113, 115] width 13 height 9
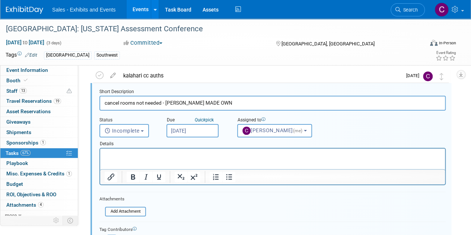
scroll to position [63, 0]
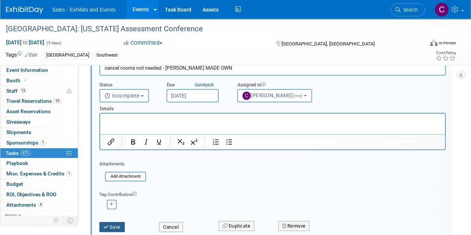
type input "cancel rooms not needed - DAVID WEBB MADE OWN"
click at [108, 227] on icon "submit" at bounding box center [107, 227] width 6 height 5
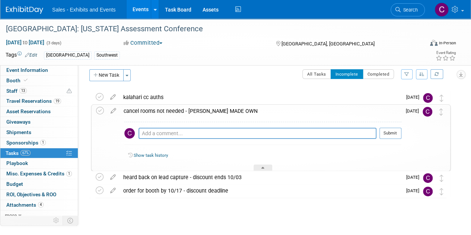
scroll to position [0, 0]
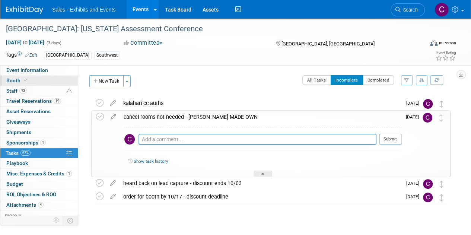
click at [38, 82] on link "Booth" at bounding box center [39, 81] width 78 height 10
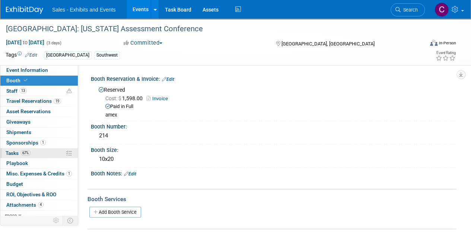
click at [33, 148] on link "67% Tasks 67%" at bounding box center [39, 153] width 78 height 10
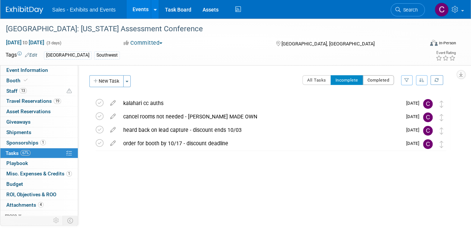
click at [388, 81] on button "Completed" at bounding box center [379, 80] width 32 height 10
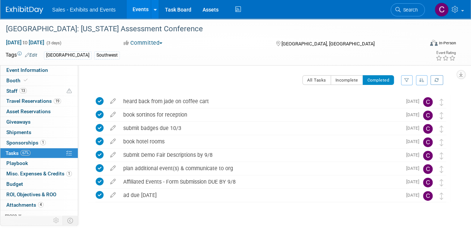
click at [141, 10] on link "Events" at bounding box center [140, 9] width 27 height 19
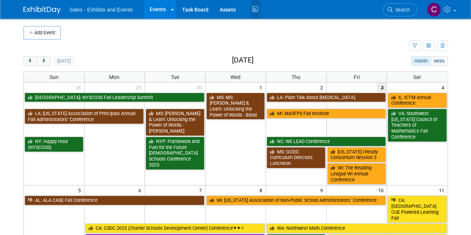
click at [256, 9] on icon at bounding box center [255, 10] width 9 height 12
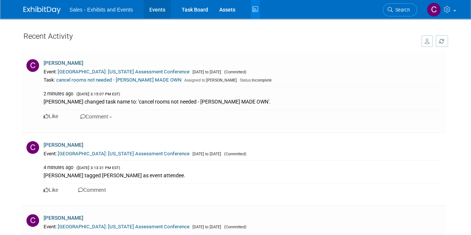
click at [151, 14] on link "Events" at bounding box center [157, 9] width 27 height 19
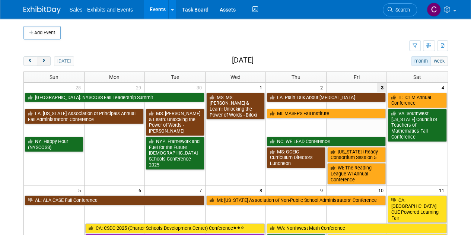
click at [40, 63] on button "next" at bounding box center [44, 61] width 14 height 10
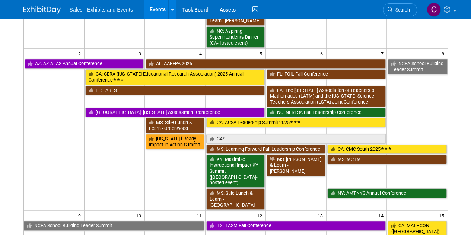
scroll to position [266, 0]
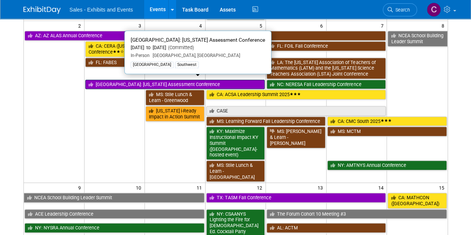
click at [104, 82] on link "[GEOGRAPHIC_DATA]: [US_STATE] Assessment Conference" at bounding box center [175, 85] width 180 height 10
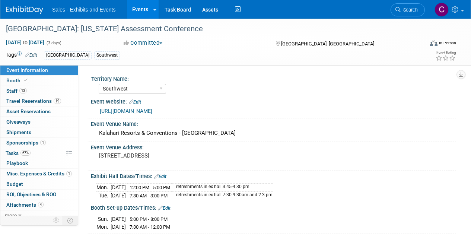
select select "Southwest"
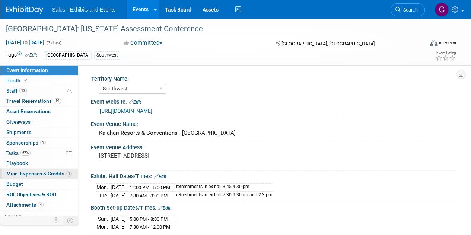
click at [23, 172] on span "Misc. Expenses & Credits 1" at bounding box center [39, 174] width 66 height 6
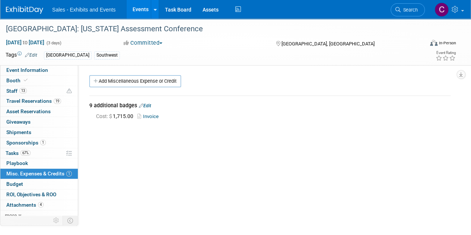
click at [146, 103] on link "Edit" at bounding box center [145, 105] width 12 height 5
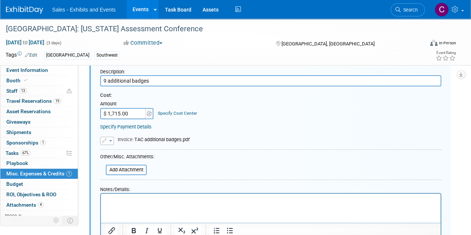
scroll to position [101, 0]
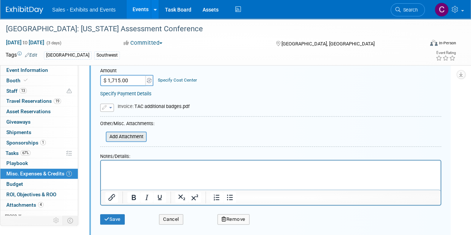
click at [120, 132] on div "Add Attachment" at bounding box center [126, 137] width 41 height 10
click at [124, 136] on input "file" at bounding box center [101, 136] width 89 height 9
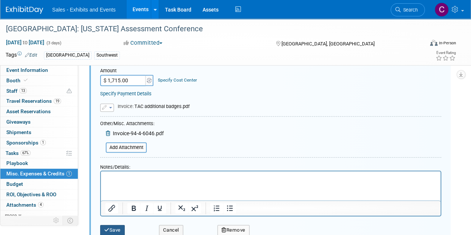
click at [111, 233] on button "Save" at bounding box center [112, 230] width 25 height 10
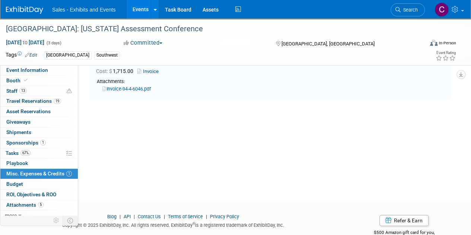
scroll to position [11, 0]
